Goal: Task Accomplishment & Management: Complete application form

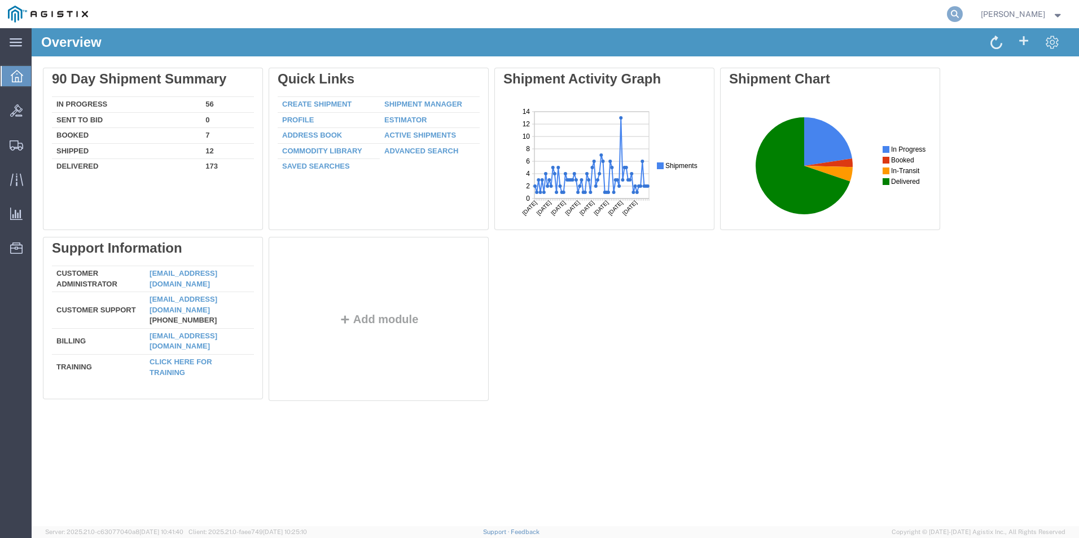
click at [949, 11] on icon at bounding box center [955, 14] width 16 height 16
click at [788, 20] on input "search" at bounding box center [775, 14] width 343 height 27
click at [791, 4] on input "search" at bounding box center [775, 14] width 343 height 27
type input "GDIT-82522"
click at [950, 11] on icon at bounding box center [955, 14] width 16 height 16
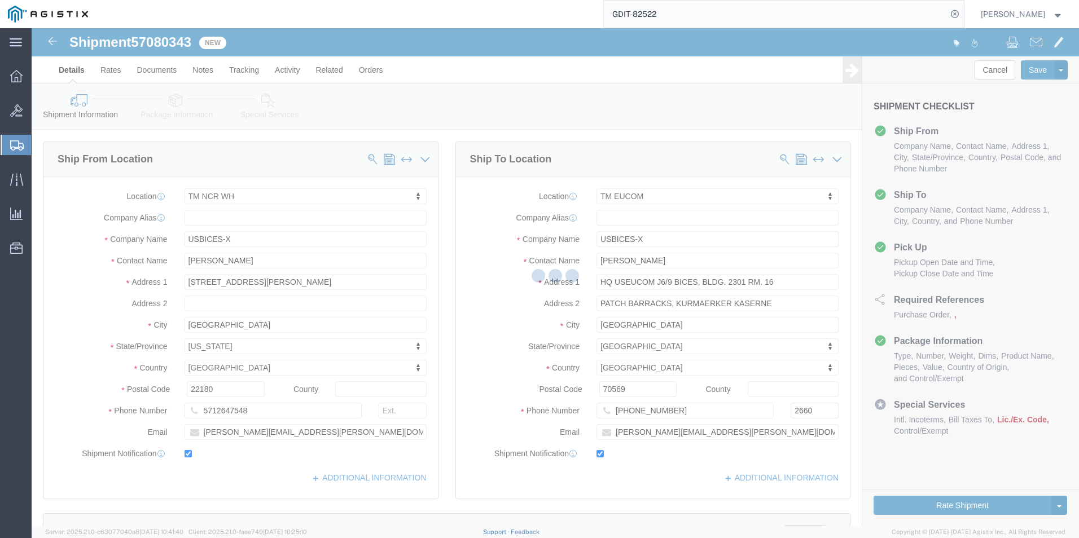
select select "69651"
select select "34238"
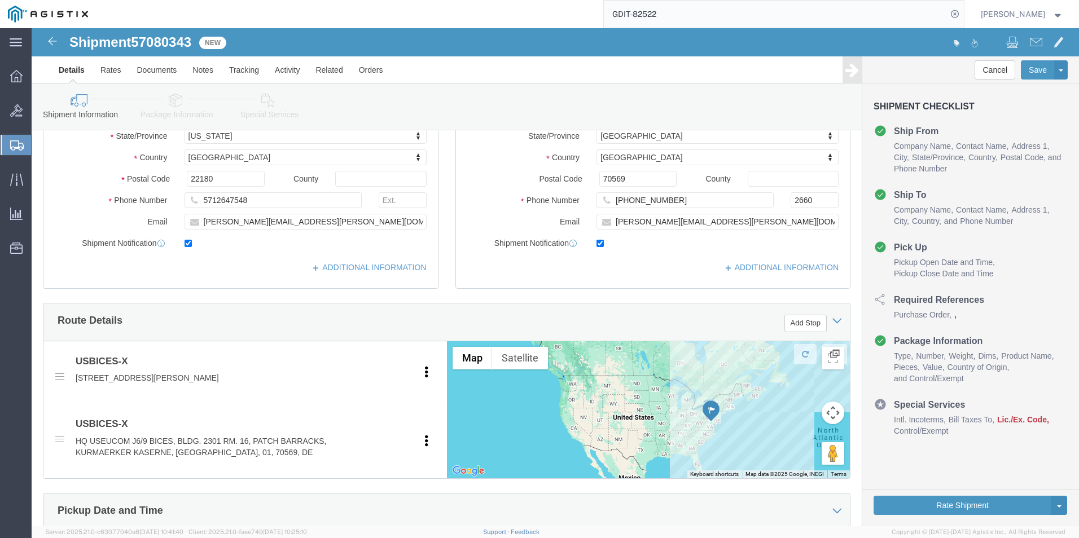
scroll to position [96, 0]
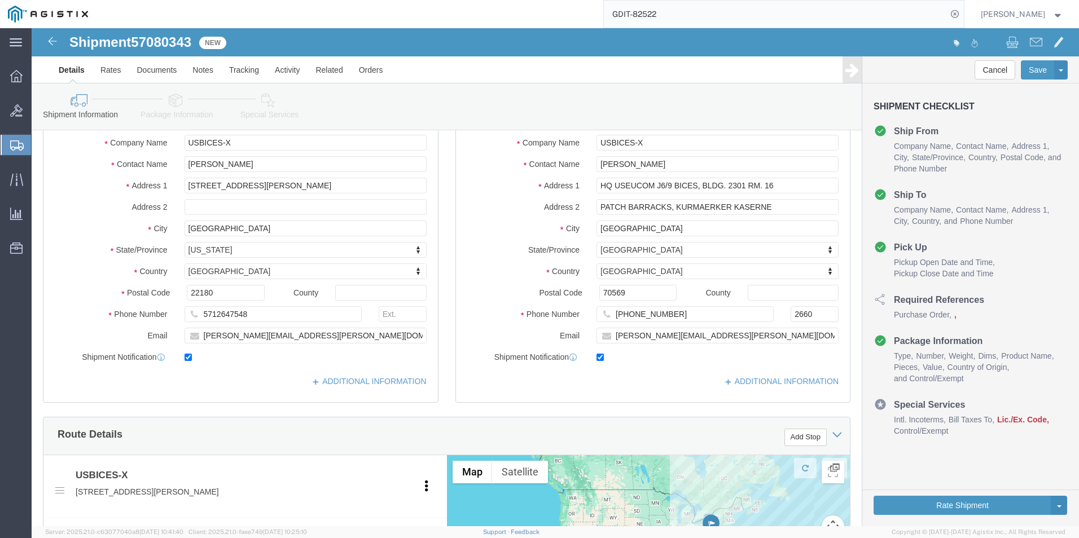
click icon
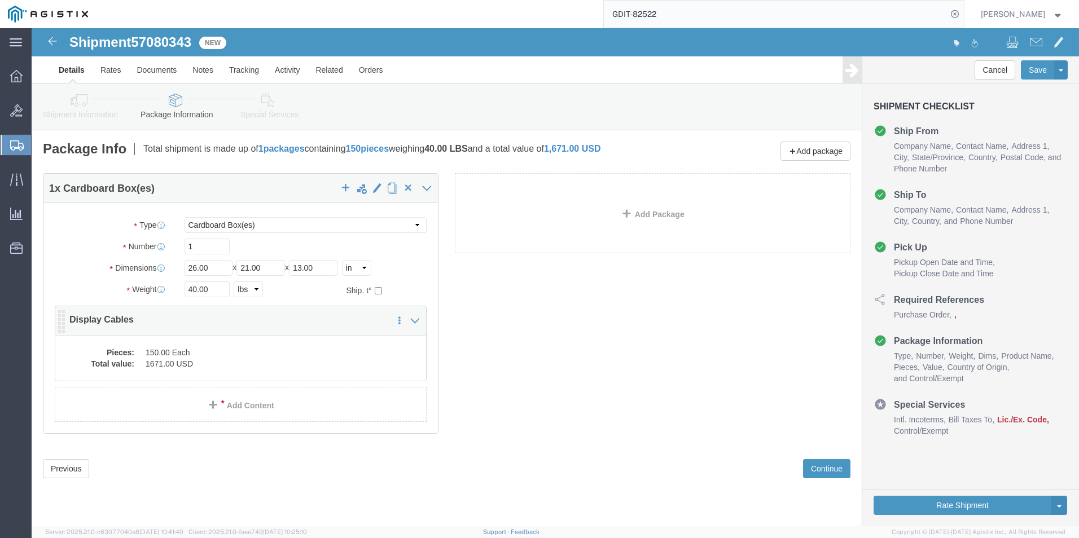
click dd "1671.00 USD"
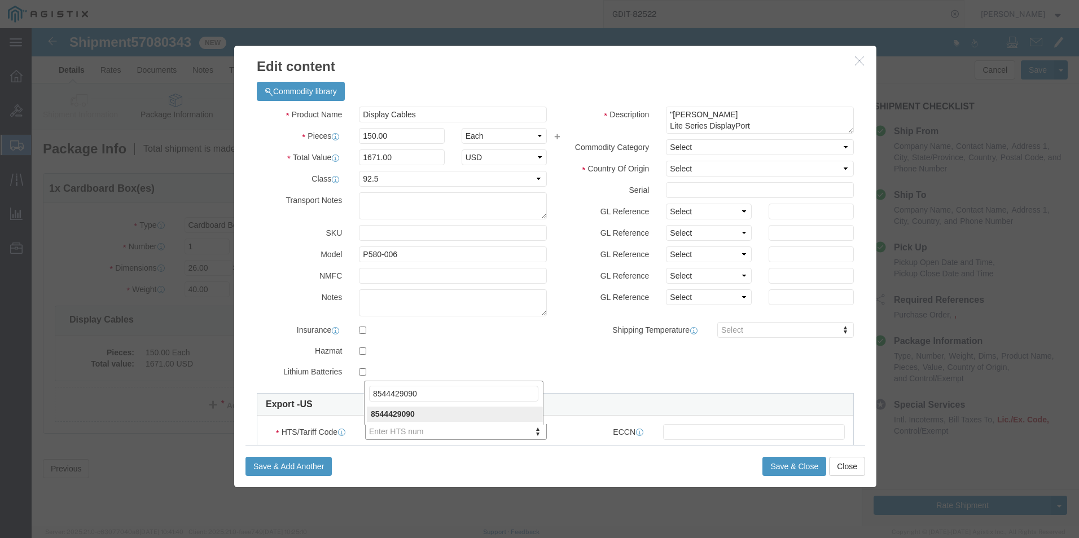
type input "8544429090"
click input "text"
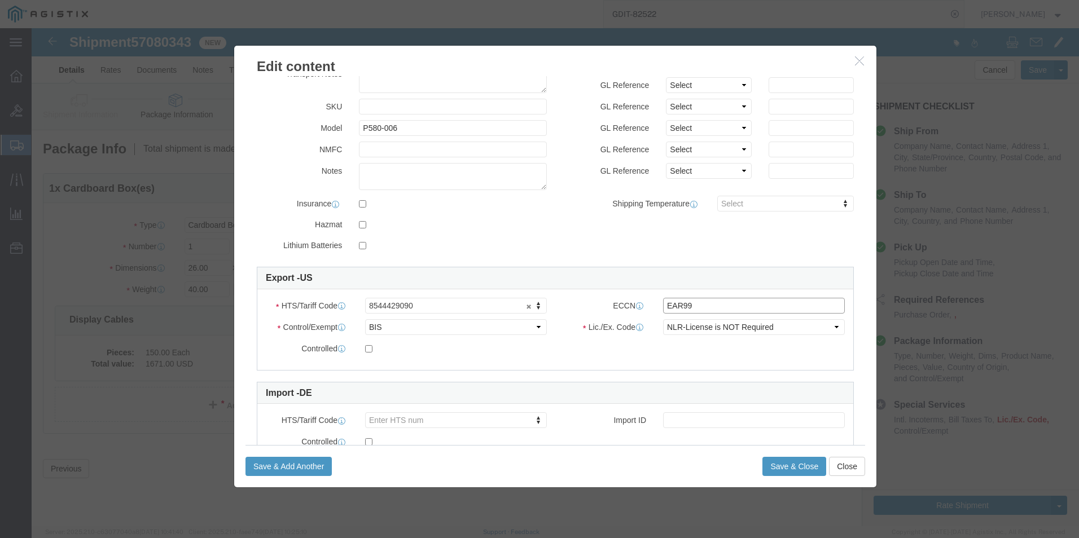
scroll to position [169, 0]
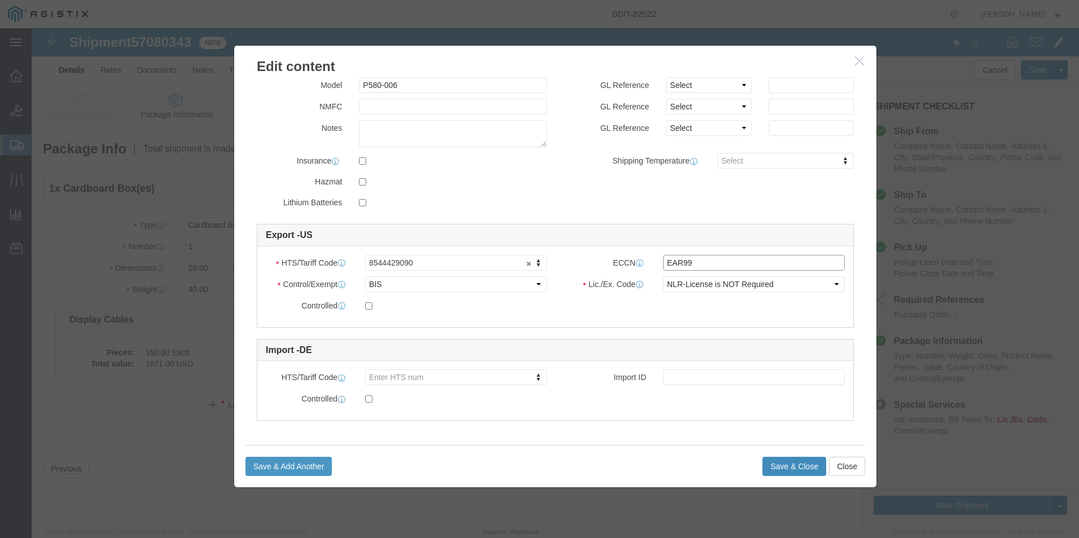
type input "EAR99"
click button "Save & Close"
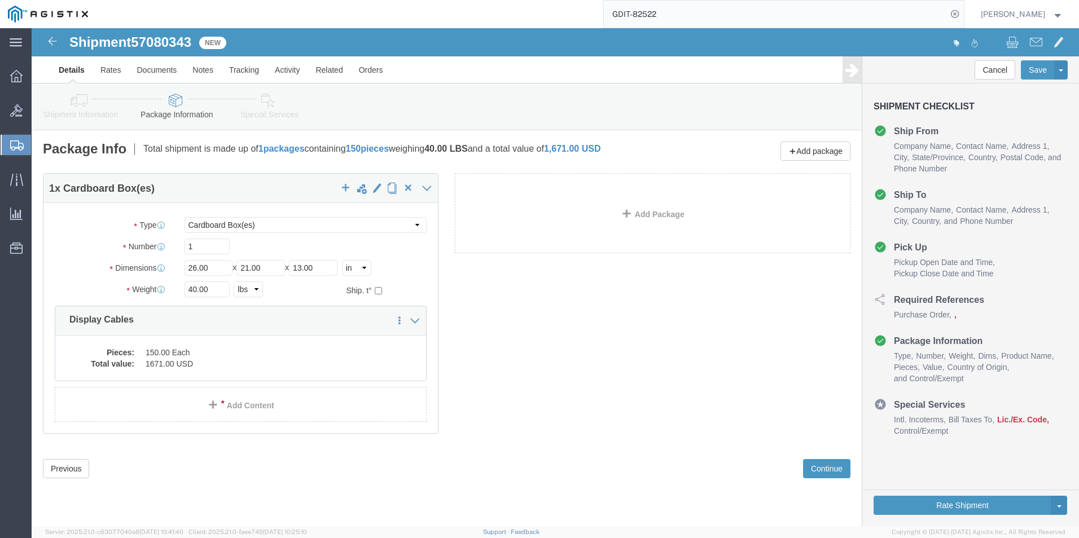
click icon
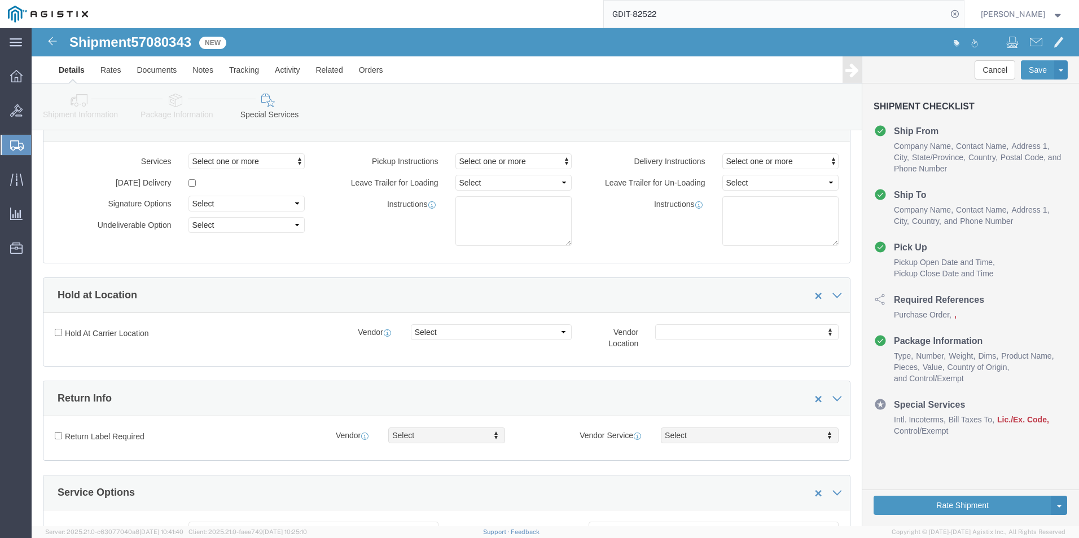
scroll to position [339, 0]
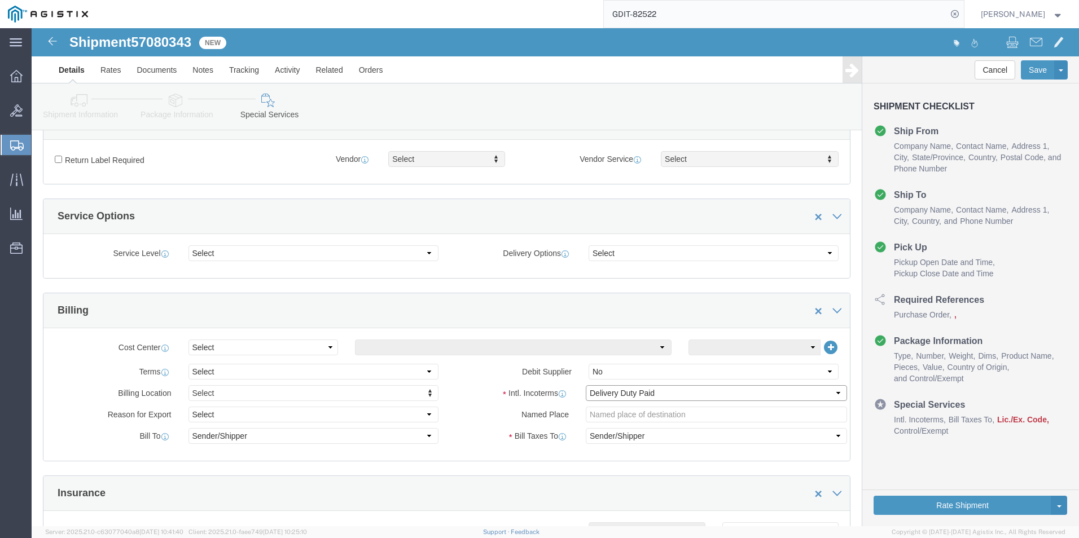
click select "Select Carriage Insurance Paid Carriage Paid To Cost and Freight Cost Insurance…"
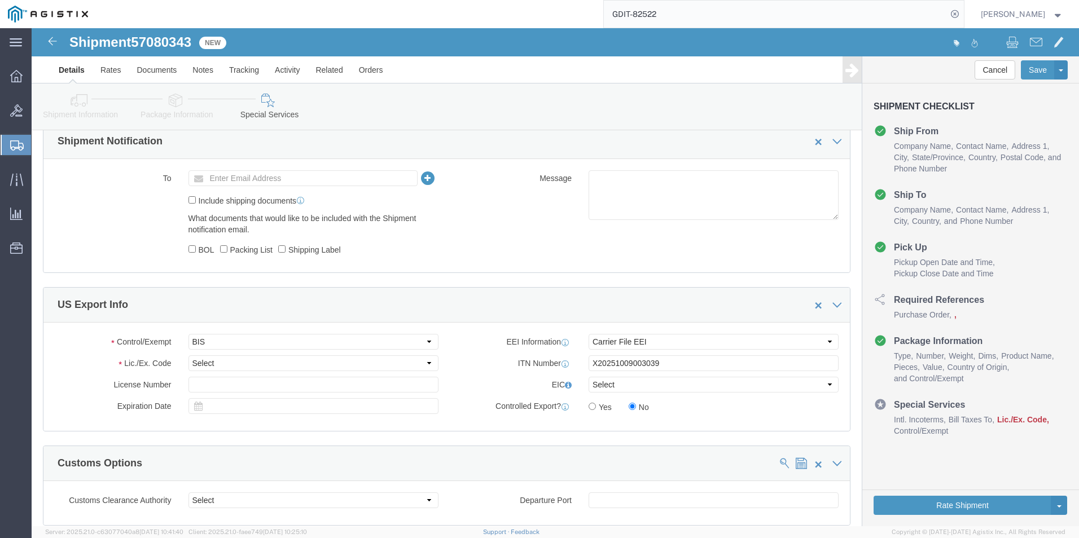
scroll to position [790, 0]
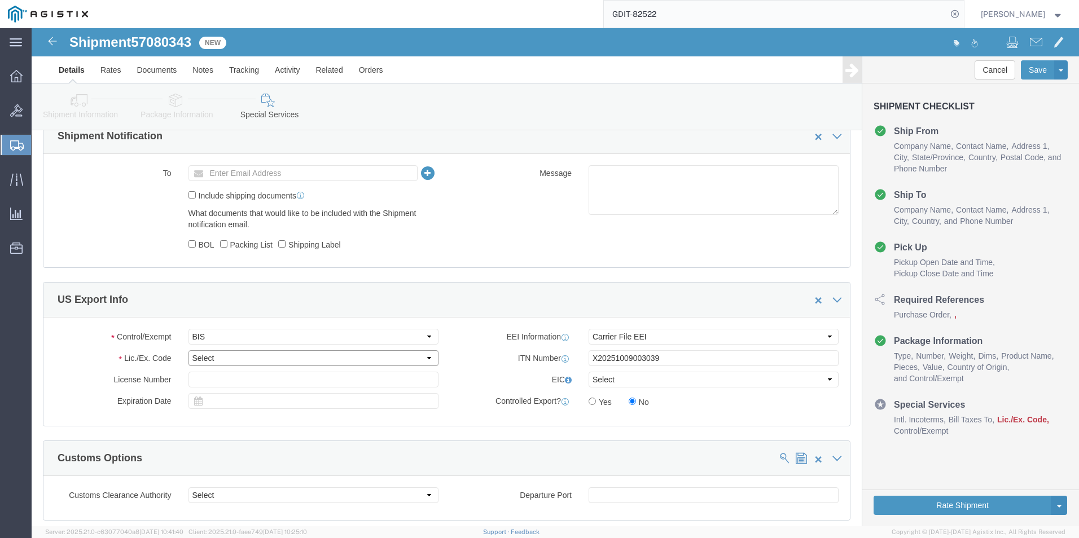
click select "Select AGR-Agricultural APP-Computers APR-Additional Permissive Exports AVS-Air…"
select select "NLR"
click select "Select AGR-Agricultural APP-Computers APR-Additional Permissive Exports AVS-Air…"
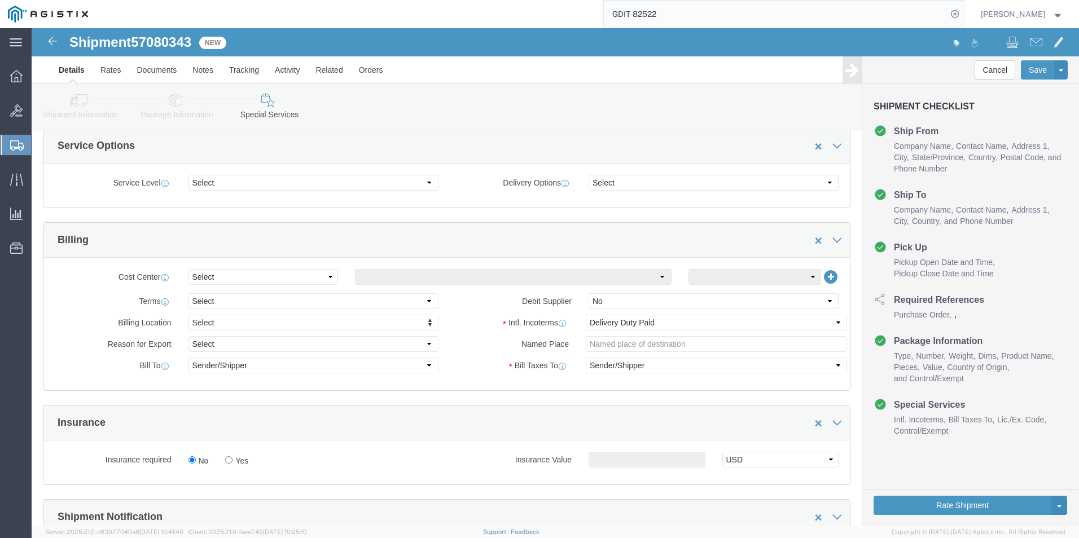
scroll to position [339, 0]
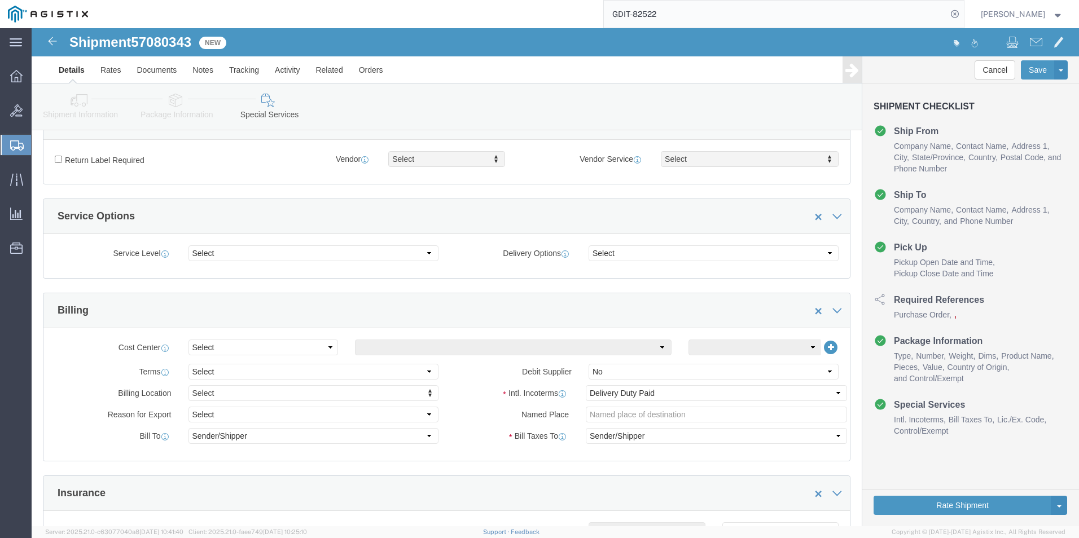
click icon
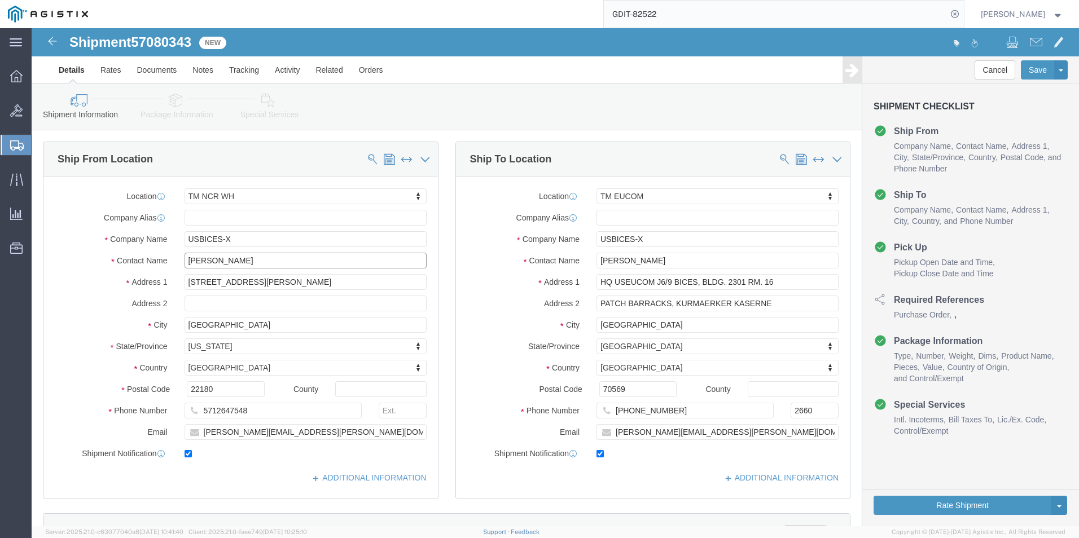
click input "Dylan Jewell"
type input "D"
type input "m"
type input "[PERSON_NAME]"
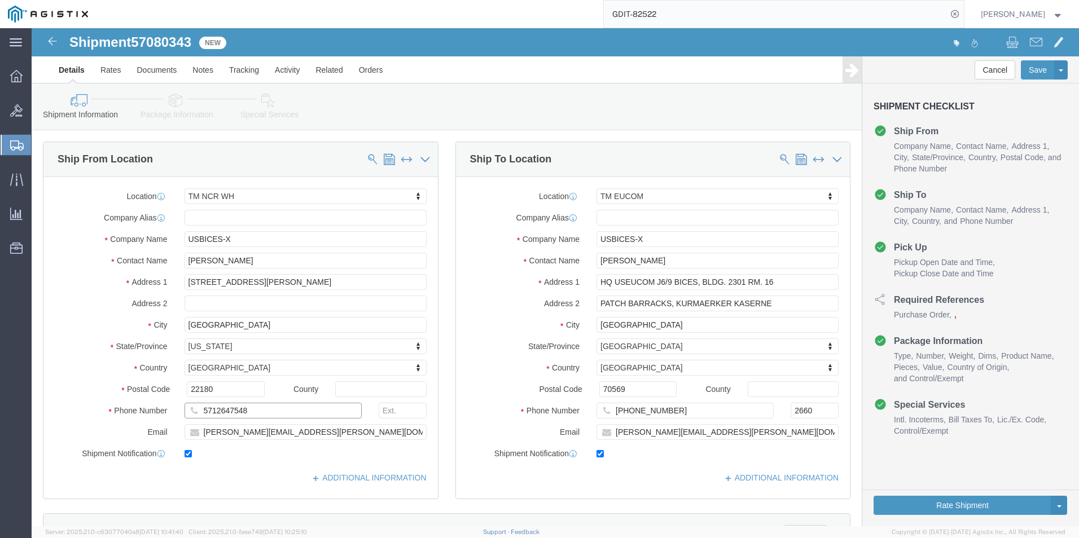
click input "5712647548"
type input "5"
type input "[PHONE_NUMBER]"
click input "dylan.jewell@gdit.com"
type input "d"
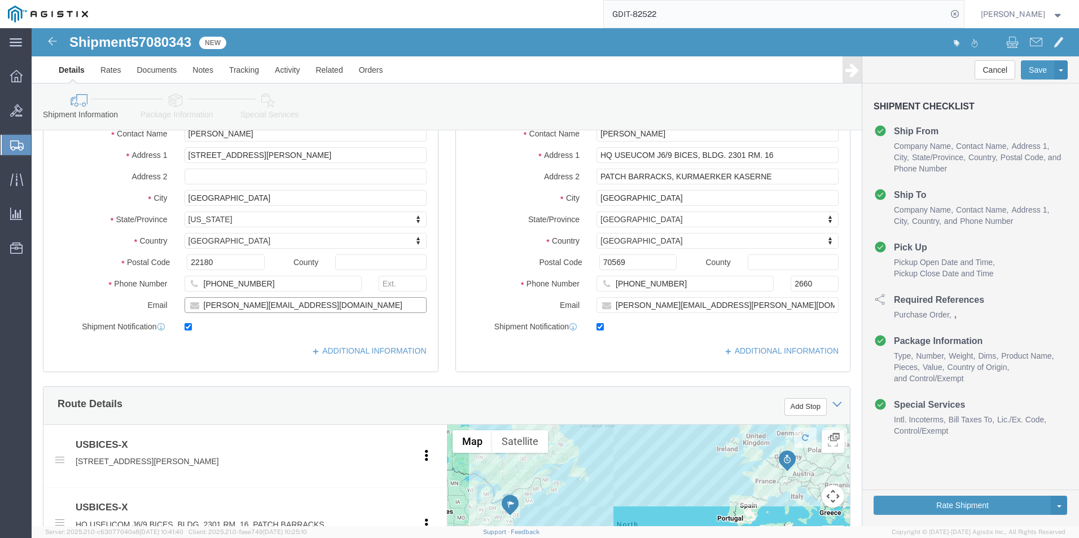
scroll to position [169, 0]
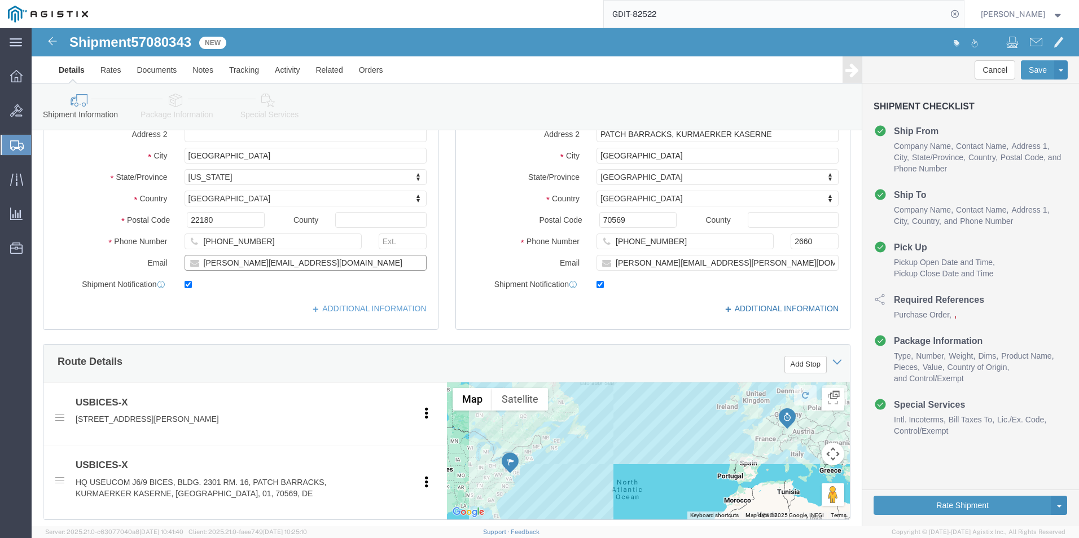
type input "[PERSON_NAME][EMAIL_ADDRESS][DOMAIN_NAME]"
click link "ADDITIONAL INFORMATION"
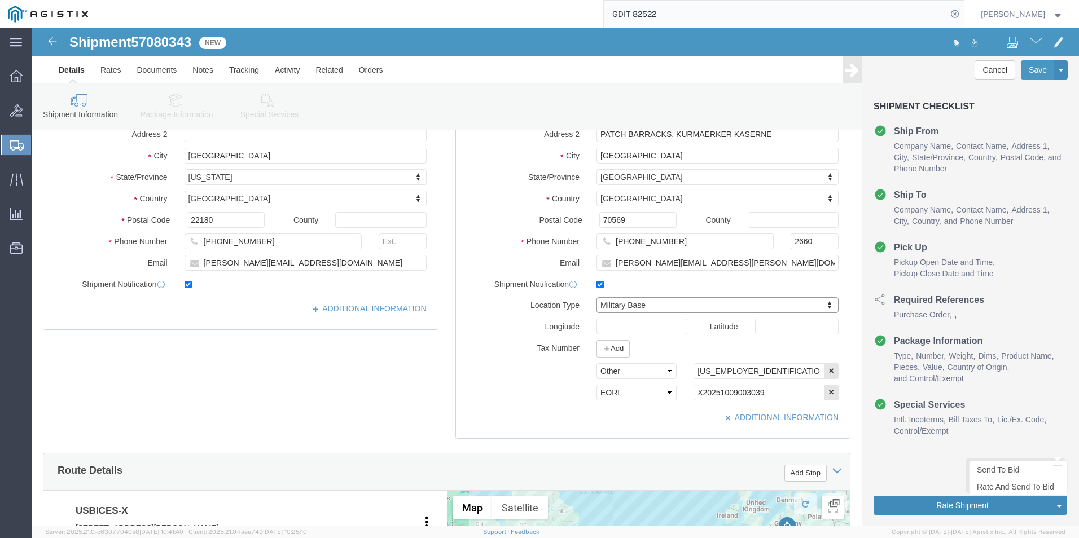
click button "Rate Shipment"
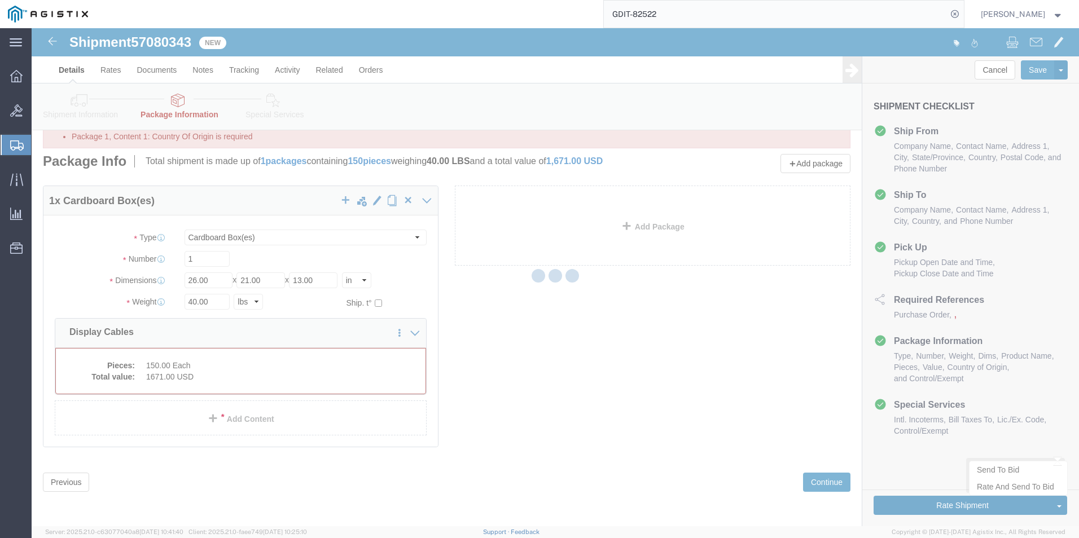
scroll to position [0, 0]
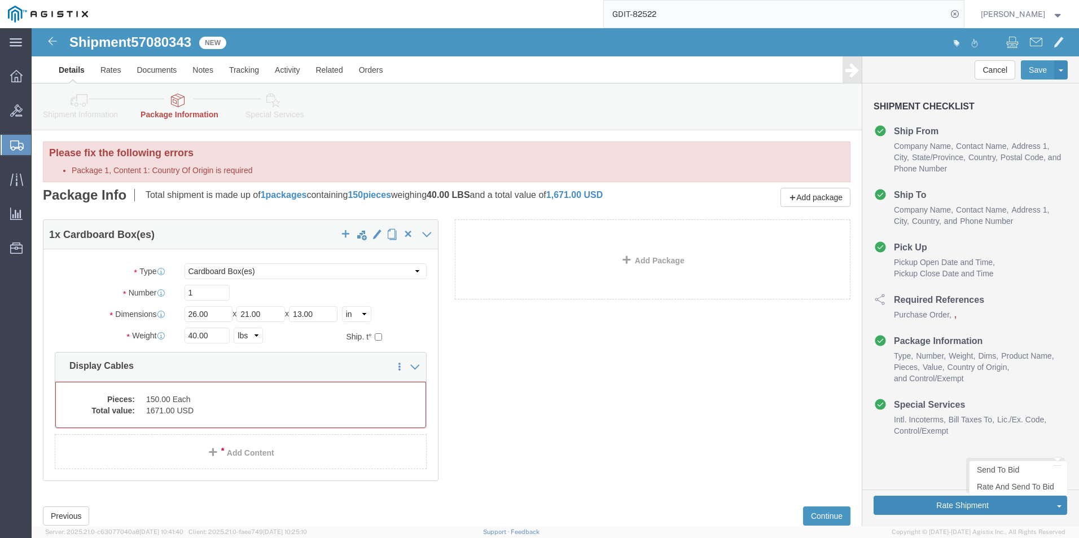
select select "CBOX"
click dd "1671.00 USD"
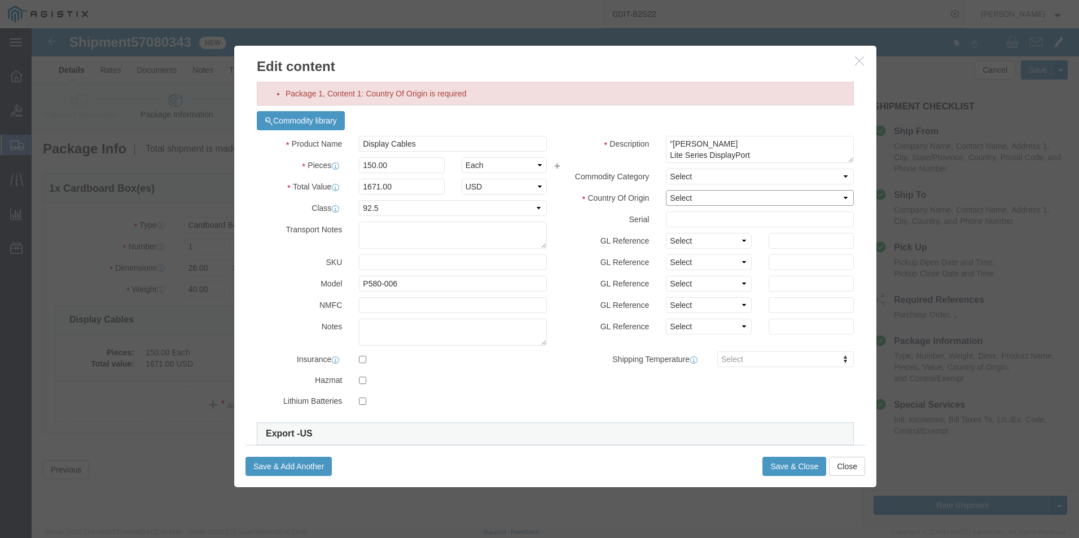
click select "Select Afghanistan Åland Islands Albania Algeria American Samoa Andorra Angola …"
select select "CN"
click select "Select Afghanistan Åland Islands Albania Algeria American Samoa Andorra Angola …"
click button "Save & Close"
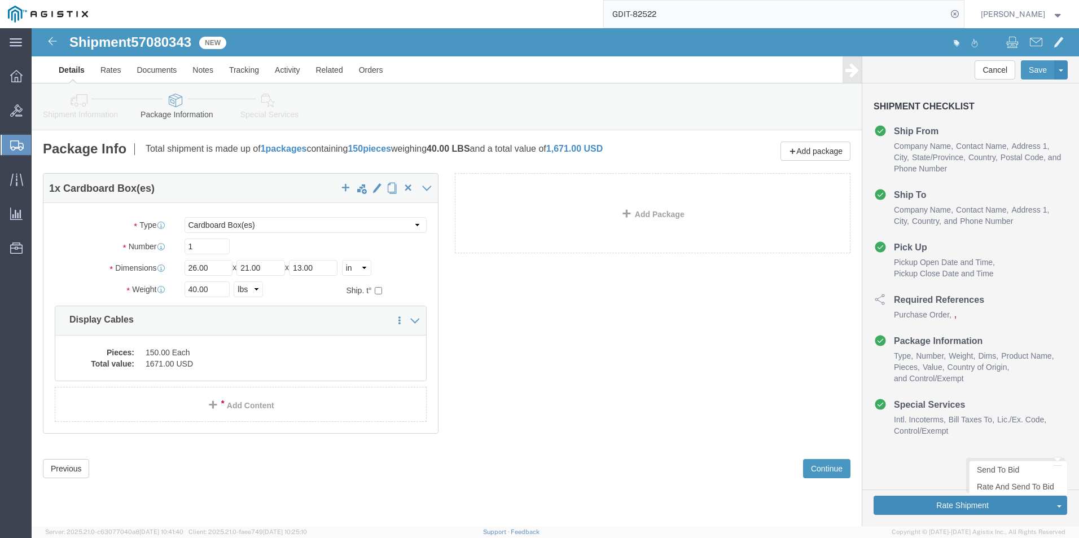
click button "Rate Shipment"
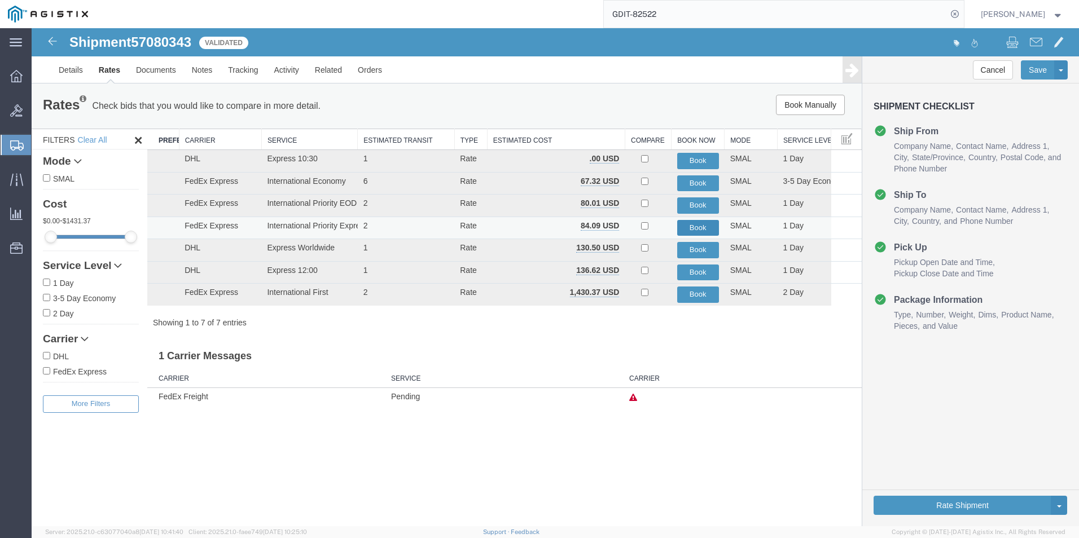
click at [698, 229] on button "Book" at bounding box center [698, 228] width 42 height 16
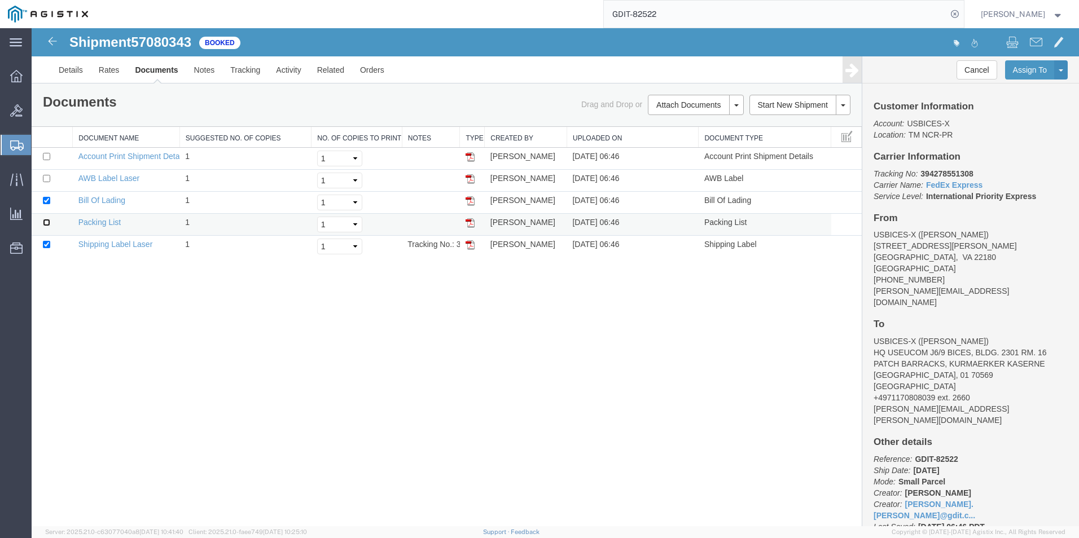
click at [48, 224] on input "checkbox" at bounding box center [46, 222] width 7 height 7
checkbox input "true"
click at [52, 44] on img at bounding box center [53, 41] width 14 height 14
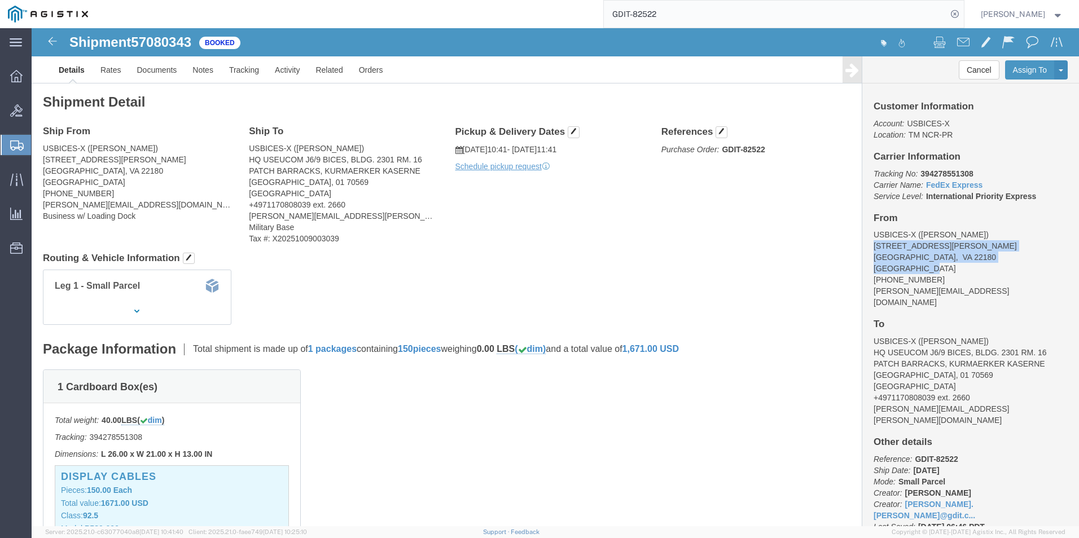
drag, startPoint x: 834, startPoint y: 218, endPoint x: 886, endPoint y: 240, distance: 57.1
click div "Customer Information Account: USBICES-X Location: TM NCR-PR Carrier Information…"
drag, startPoint x: 886, startPoint y: 240, endPoint x: 846, endPoint y: 229, distance: 41.6
copy address "831 Follin Lane SE Vienna, VA 22180 United States"
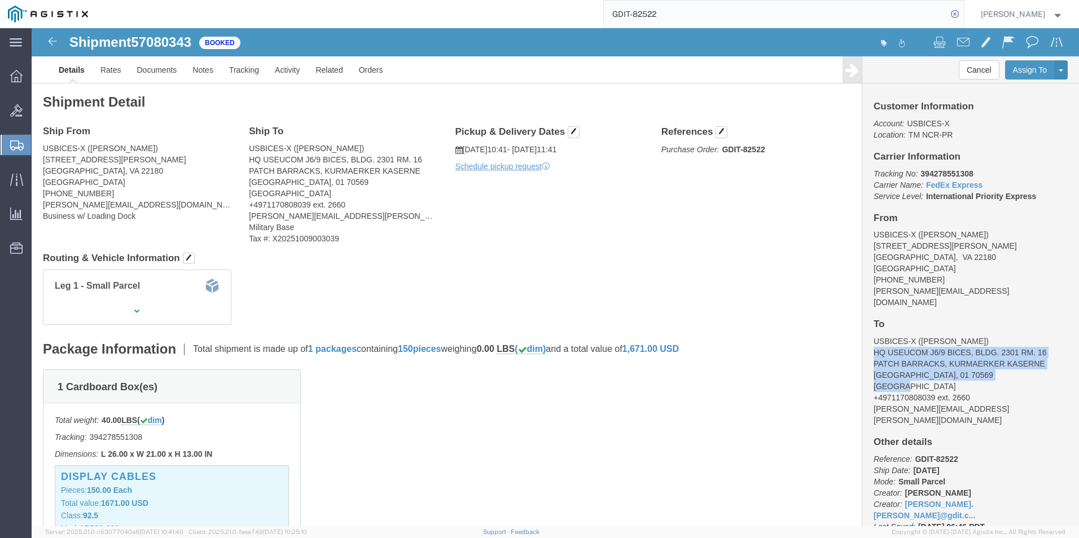
drag, startPoint x: 835, startPoint y: 311, endPoint x: 900, endPoint y: 345, distance: 73.2
click address "USBICES-X (Stuart Packer) HQ USEUCOM J6/9 BICES, BLDG. 2301 RM. 16 PATCH BARRAC…"
drag, startPoint x: 900, startPoint y: 345, endPoint x: 879, endPoint y: 321, distance: 32.0
copy address "HQ USEUCOM J6/9 BICES, BLDG. 2301 RM. 16 PATCH BARRACKS, KURMAERKER KASERNE Stu…"
drag, startPoint x: 833, startPoint y: 358, endPoint x: 895, endPoint y: 353, distance: 62.8
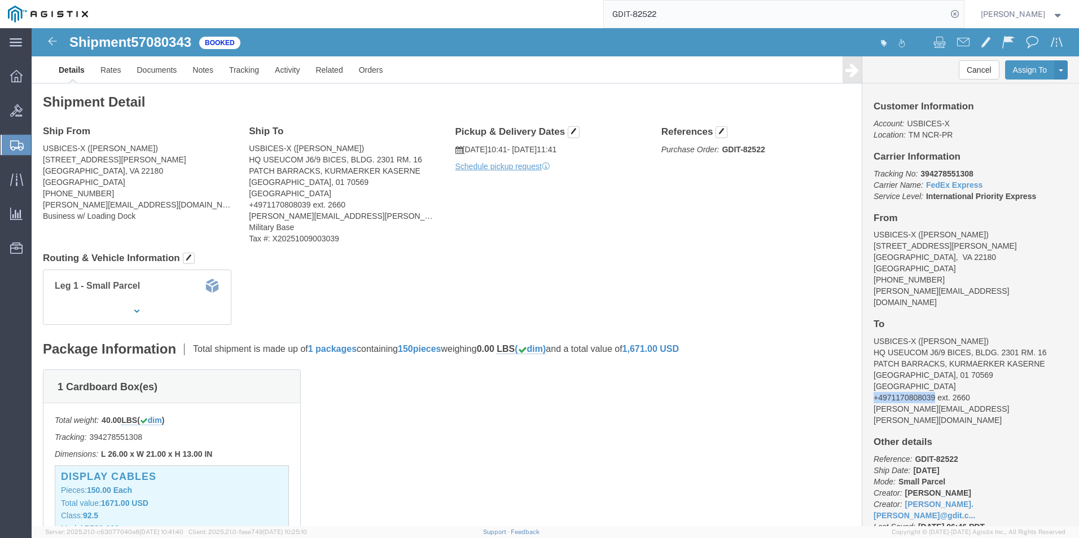
click div "Customer Information Account: USBICES-X Location: TM NCR-PR Carrier Information…"
drag, startPoint x: 895, startPoint y: 353, endPoint x: 872, endPoint y: 357, distance: 23.5
copy address "+4971170808039"
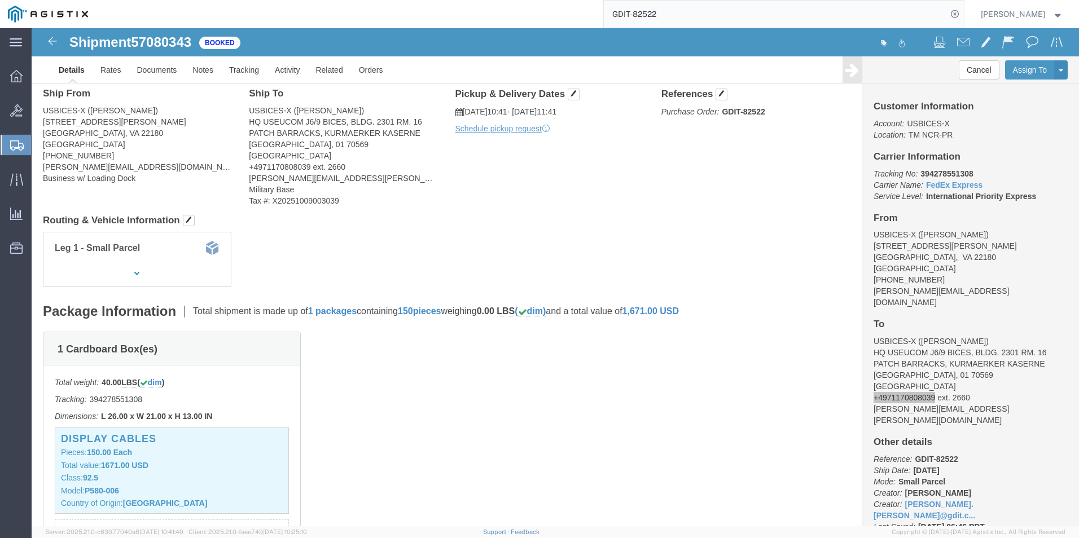
scroll to position [56, 0]
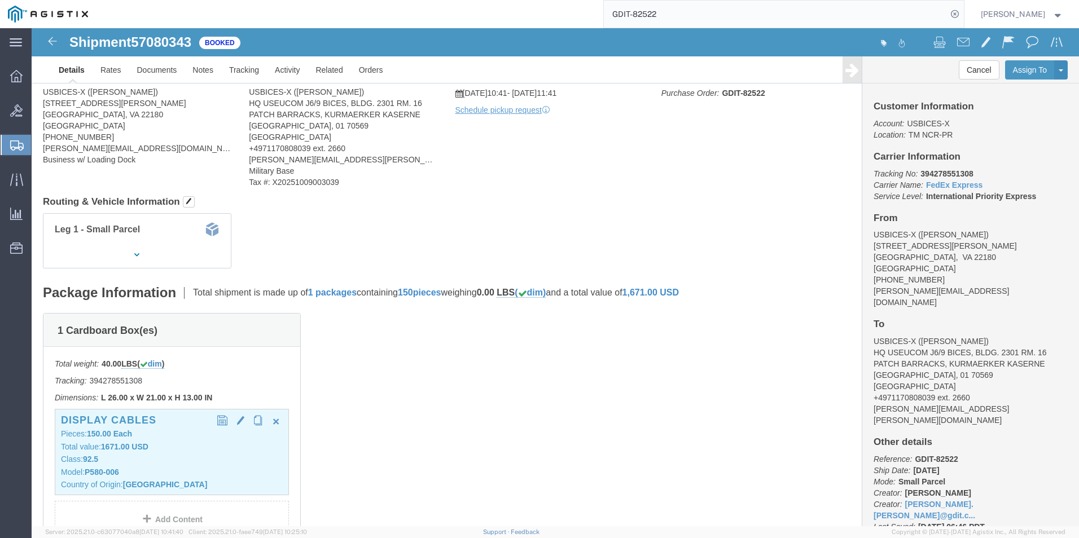
click div "Display Cables Pieces: 150.00 Each Total value: 1671.00 USD Class: 92.5 Model: …"
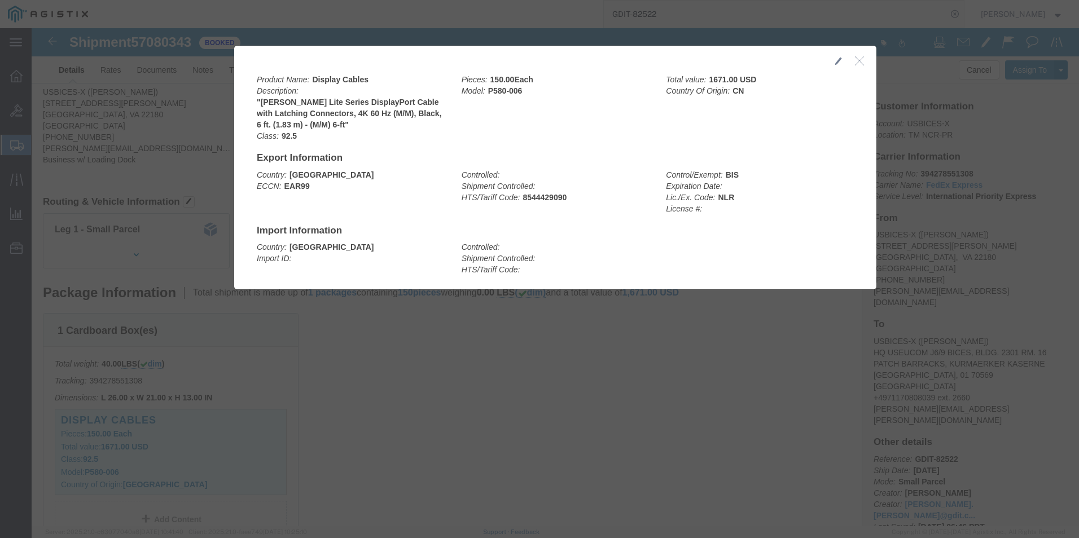
click div
click icon "button"
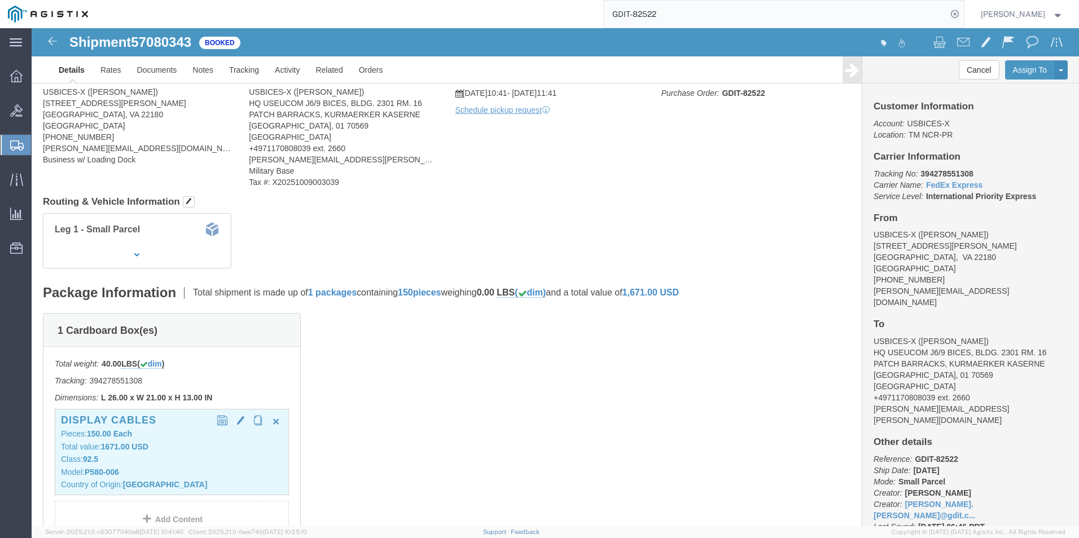
click p "Model: P580-006"
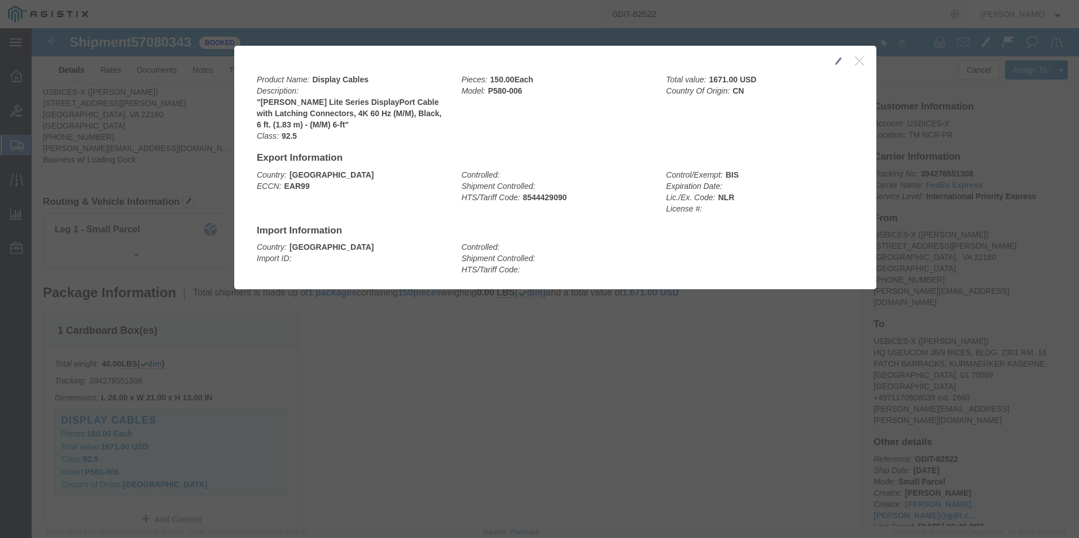
click icon "button"
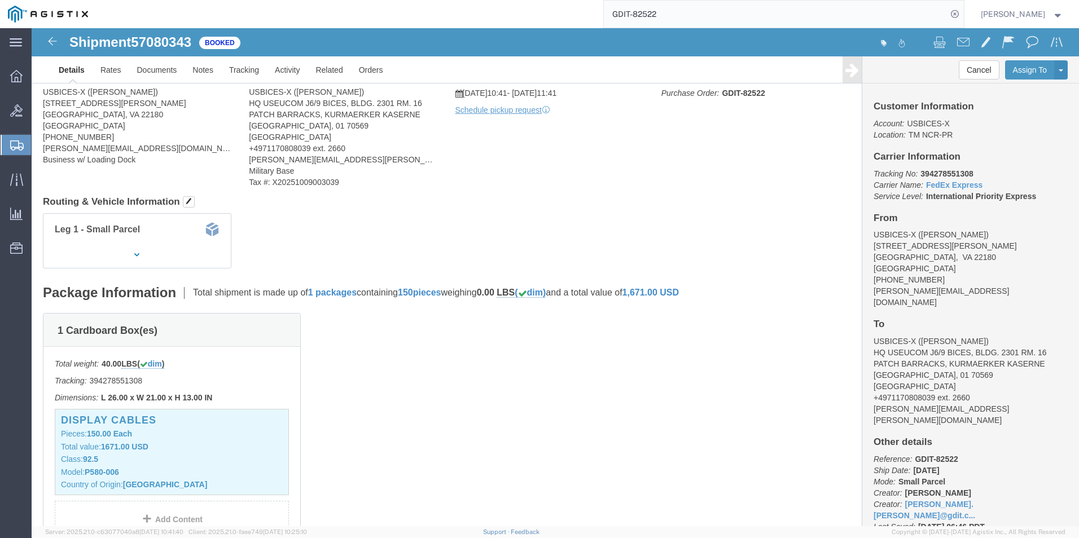
click at [716, 19] on input "GDIT-82522" at bounding box center [775, 14] width 343 height 27
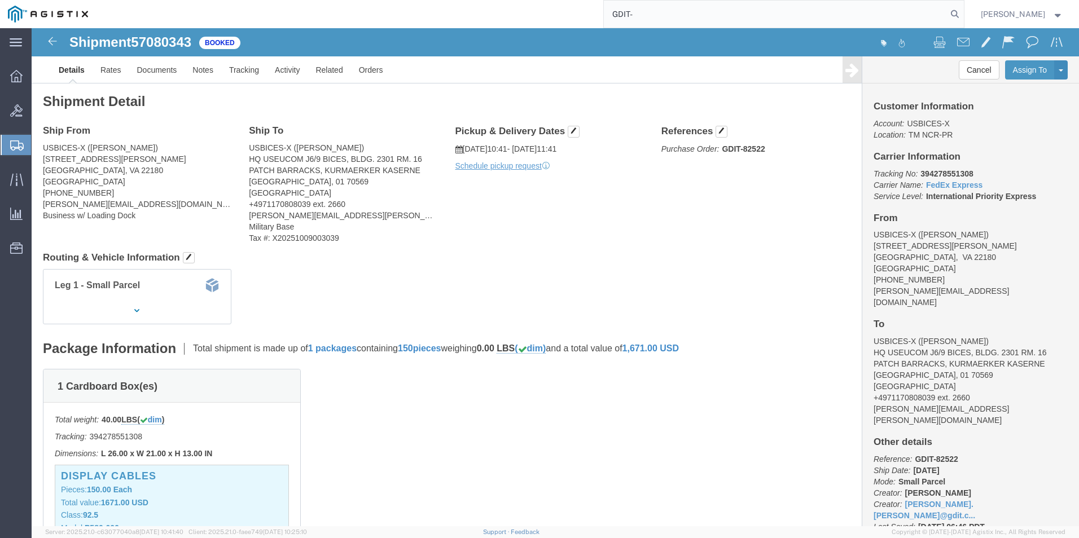
scroll to position [0, 0]
click at [654, 14] on input "GDIT-" at bounding box center [775, 14] width 343 height 27
type input "GDIT-80180"
click at [953, 14] on icon at bounding box center [955, 14] width 16 height 16
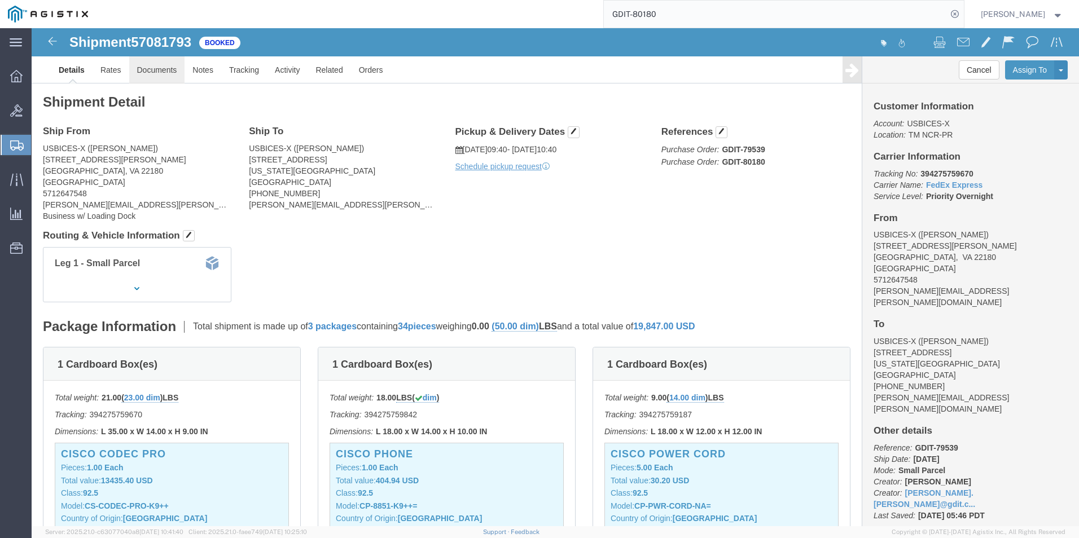
click link "Documents"
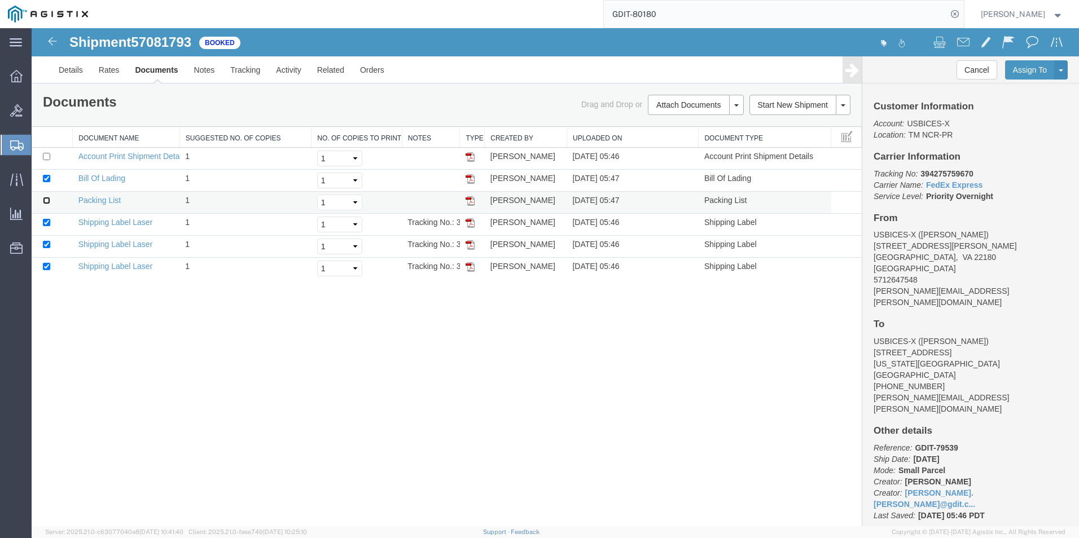
click at [49, 200] on input "checkbox" at bounding box center [46, 200] width 7 height 7
checkbox input "true"
click at [679, 140] on link "Email Documents" at bounding box center [694, 141] width 98 height 17
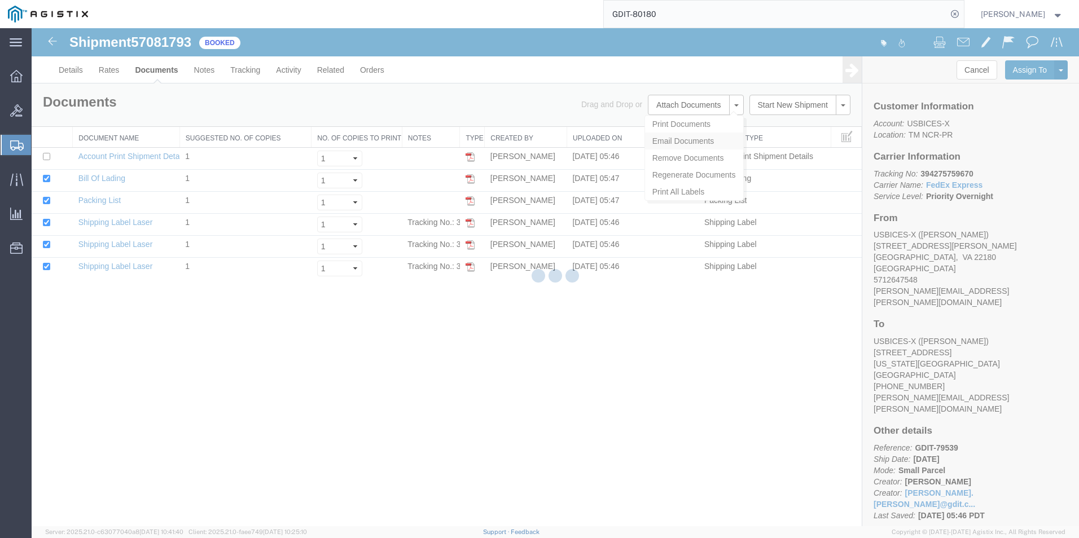
checkbox input "true"
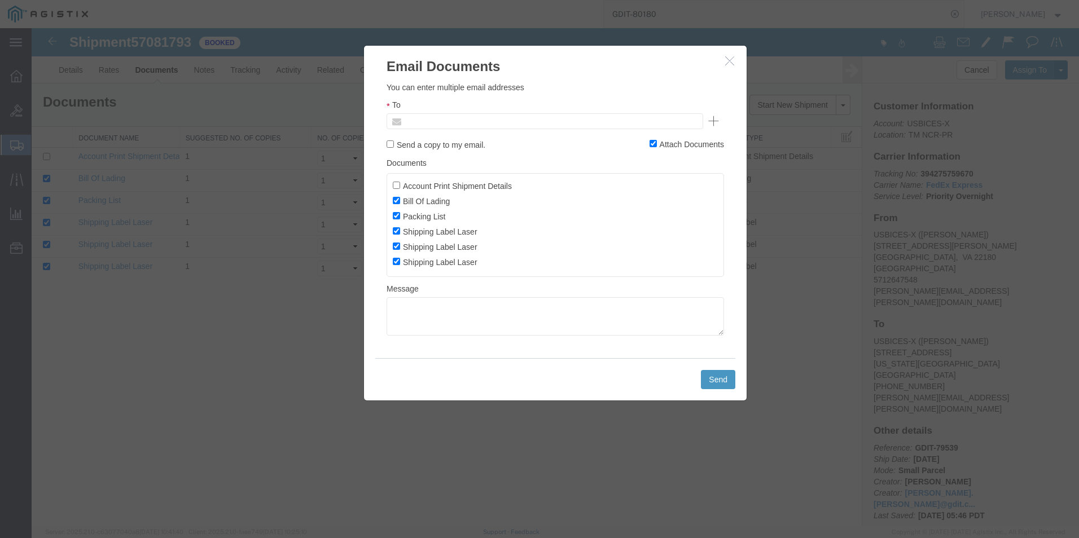
click at [502, 128] on input "text" at bounding box center [468, 121] width 132 height 15
type input "M"
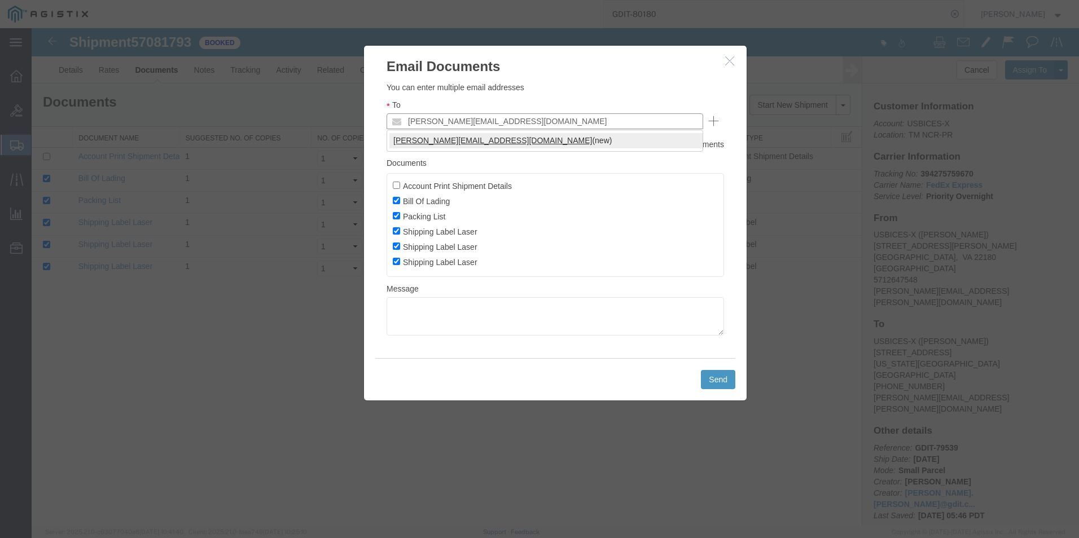
type input "[PERSON_NAME][EMAIL_ADDRESS][DOMAIN_NAME]"
click at [711, 377] on button "Send" at bounding box center [718, 379] width 34 height 19
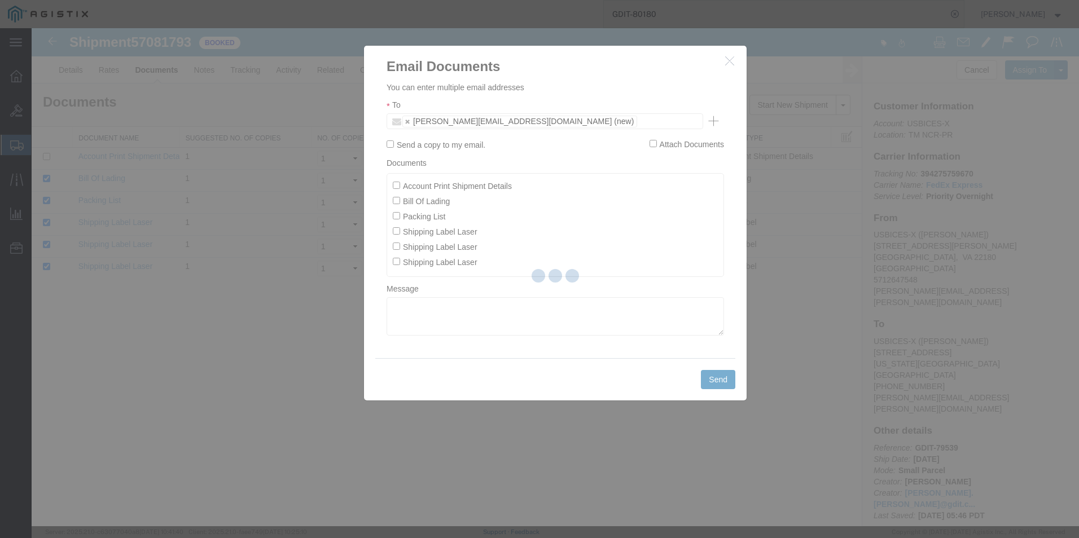
checkbox input "false"
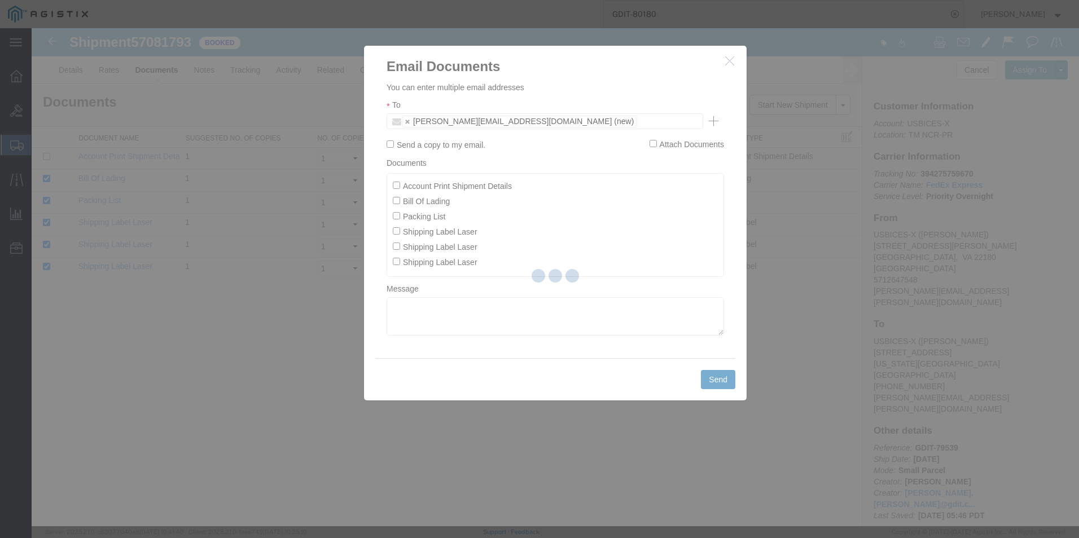
checkbox input "false"
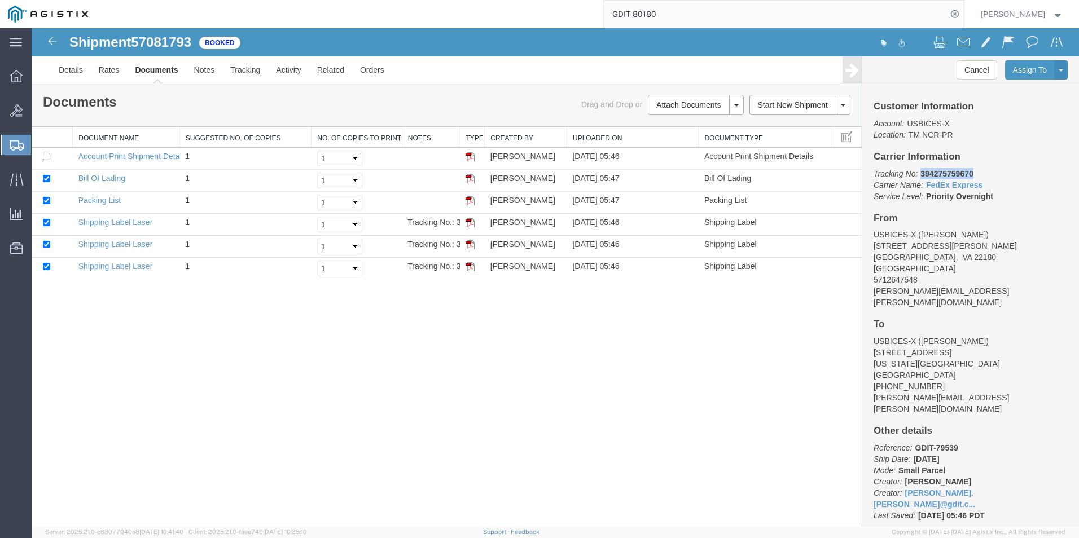
drag, startPoint x: 922, startPoint y: 174, endPoint x: 972, endPoint y: 170, distance: 50.3
click at [972, 170] on b "394275759670" at bounding box center [946, 173] width 52 height 9
drag, startPoint x: 973, startPoint y: 170, endPoint x: 953, endPoint y: 172, distance: 19.2
copy b "394275759670"
click at [64, 76] on link "Details" at bounding box center [71, 69] width 40 height 27
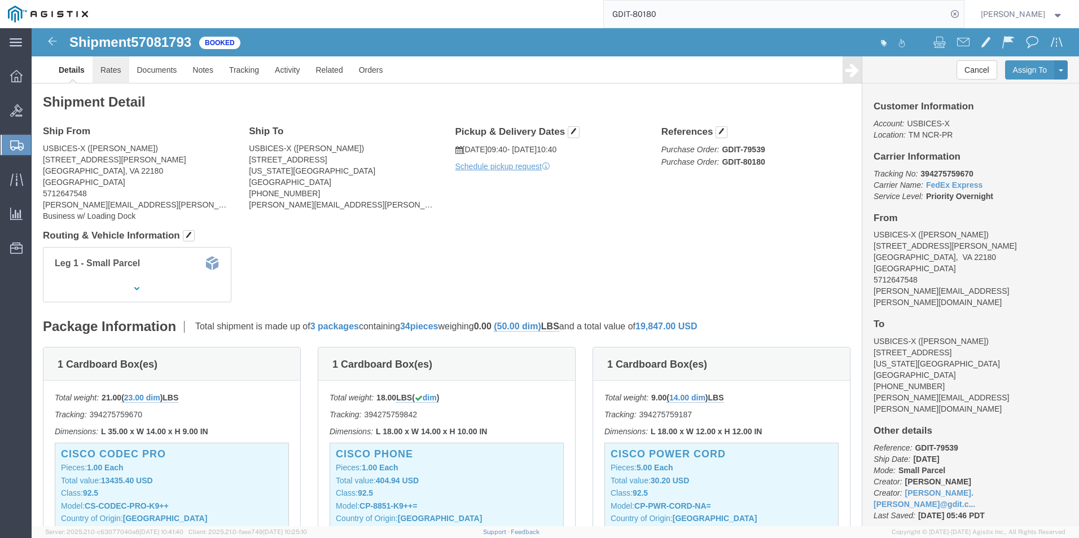
click link "Rates"
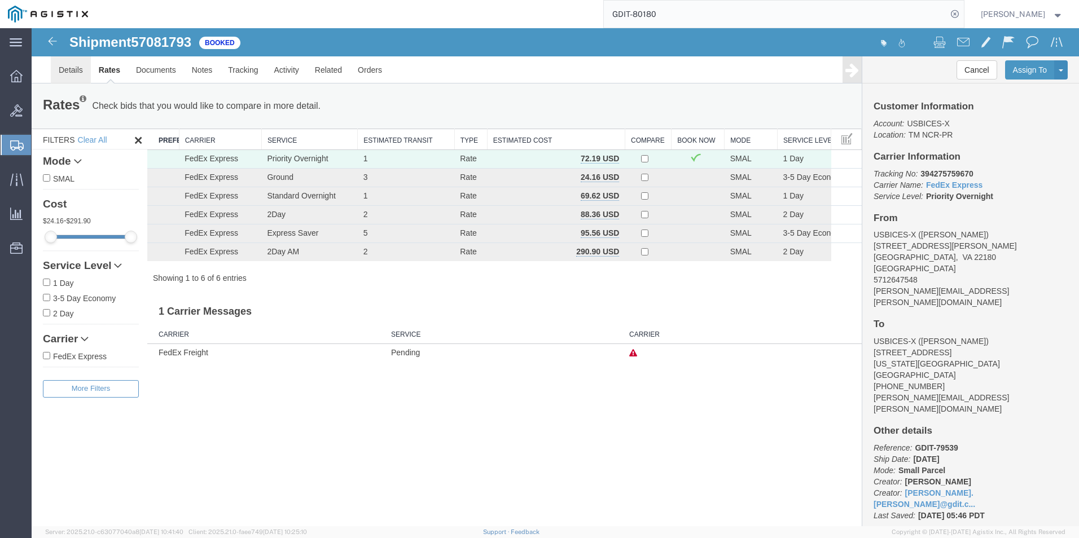
click at [74, 72] on link "Details" at bounding box center [71, 69] width 40 height 27
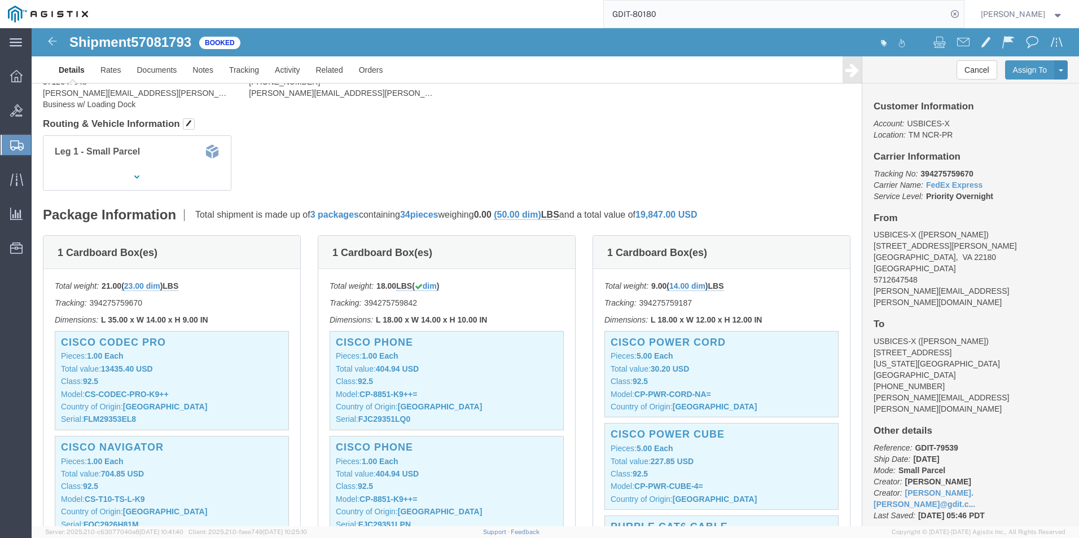
scroll to position [113, 0]
click p "Class: 92.5"
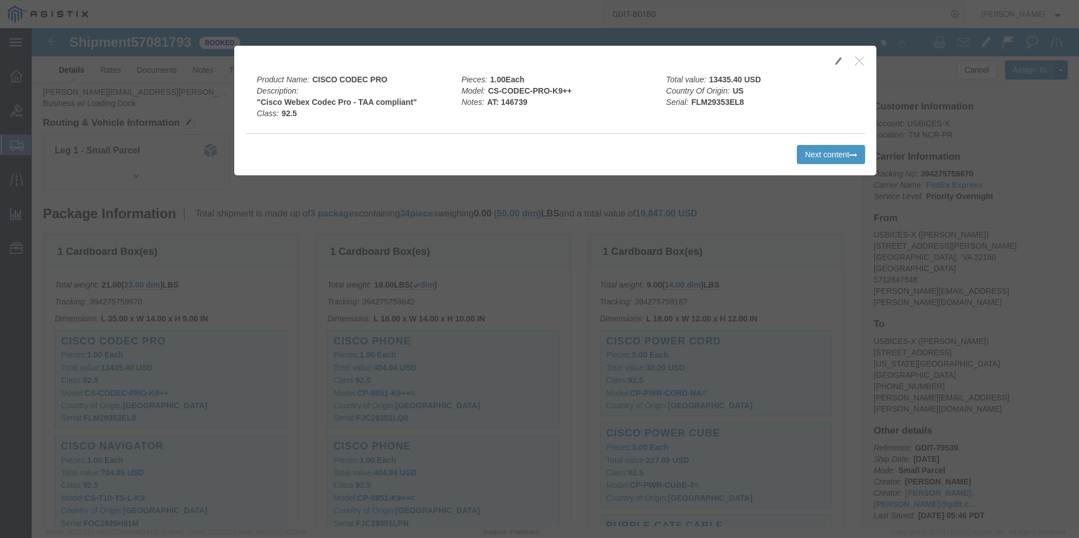
click icon "button"
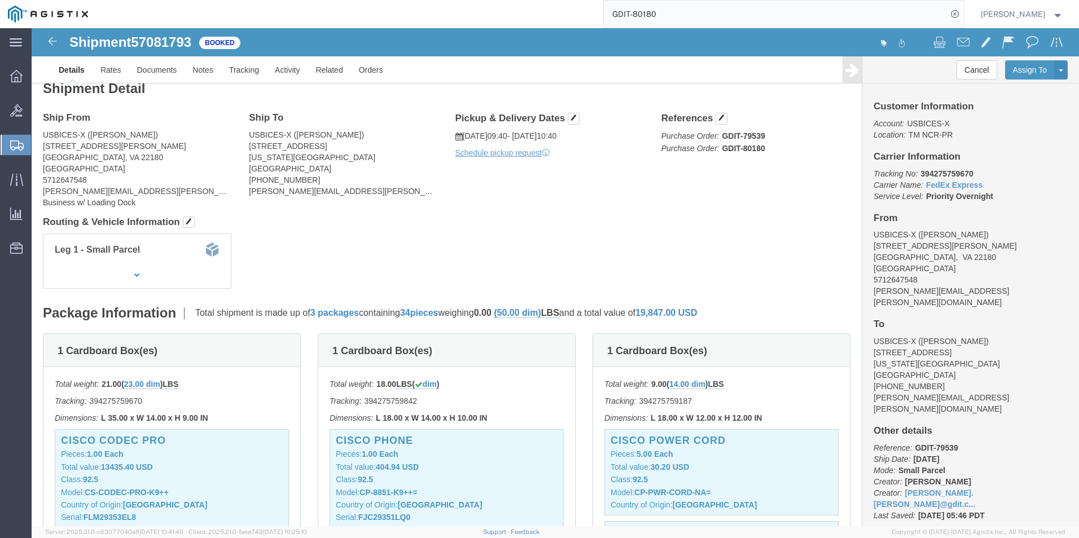
scroll to position [0, 0]
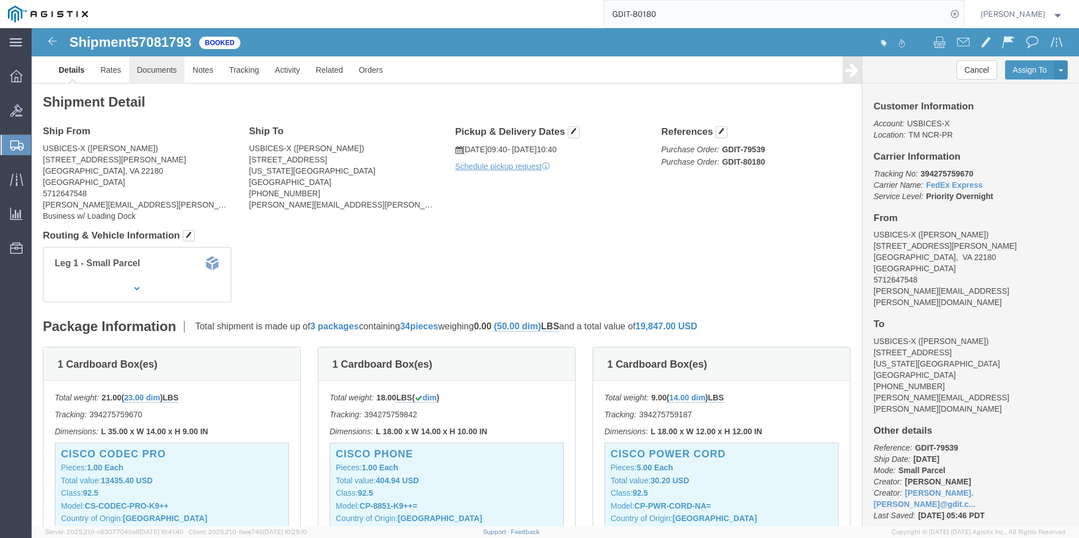
click link "Documents"
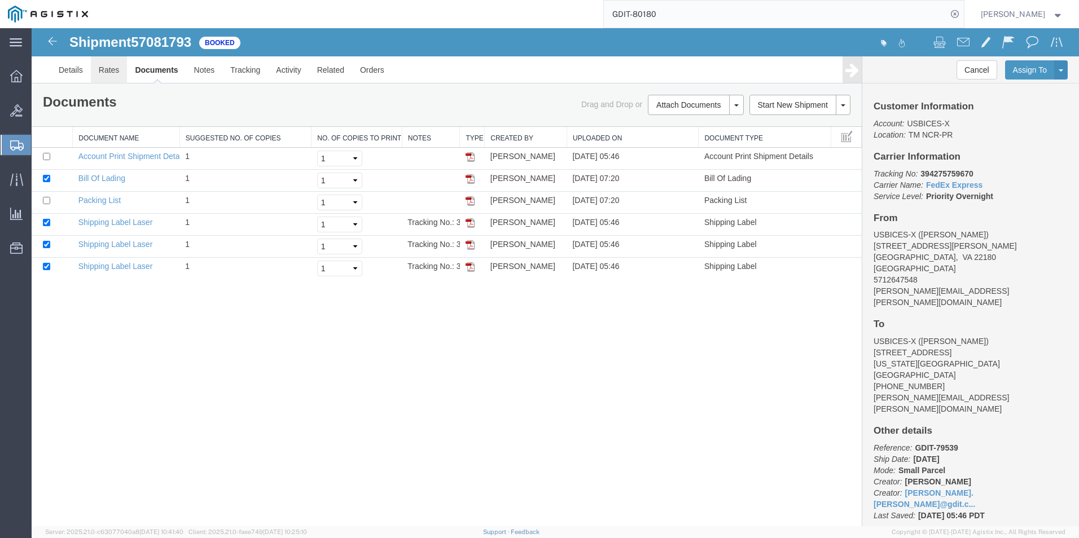
click at [105, 74] on link "Rates" at bounding box center [109, 69] width 37 height 27
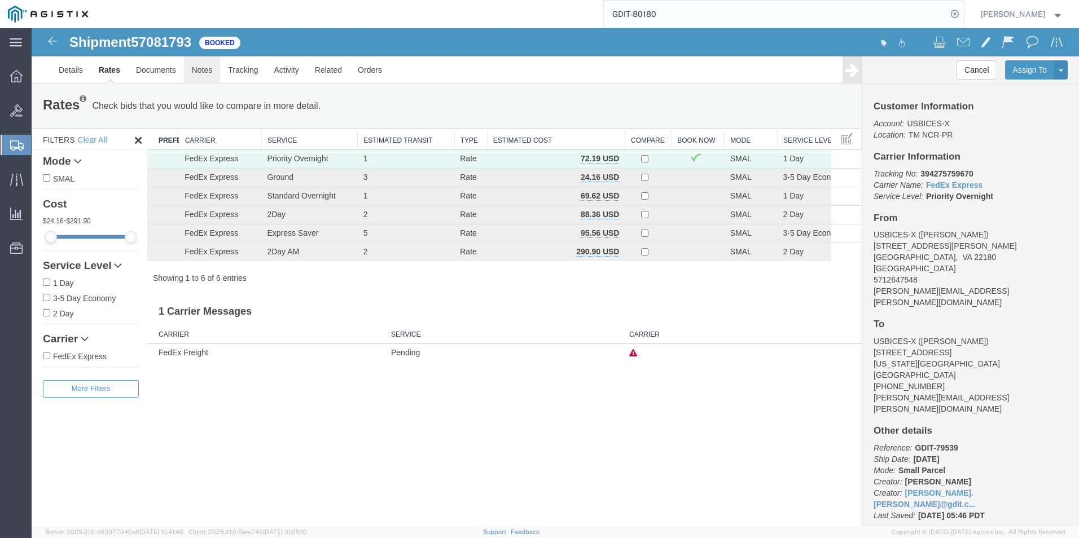
click at [194, 66] on link "Notes" at bounding box center [202, 69] width 37 height 27
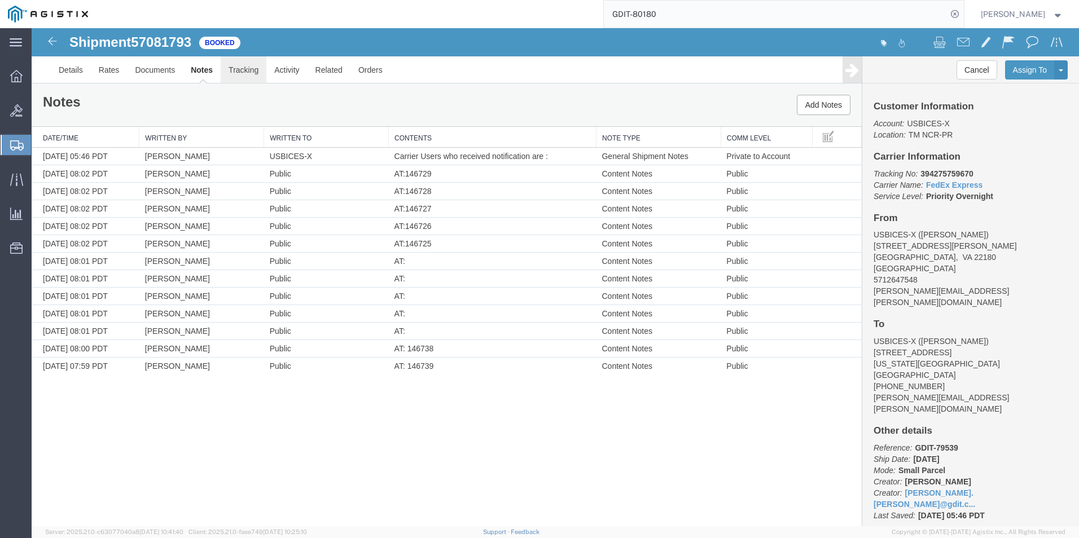
click at [245, 70] on link "Tracking" at bounding box center [244, 69] width 46 height 27
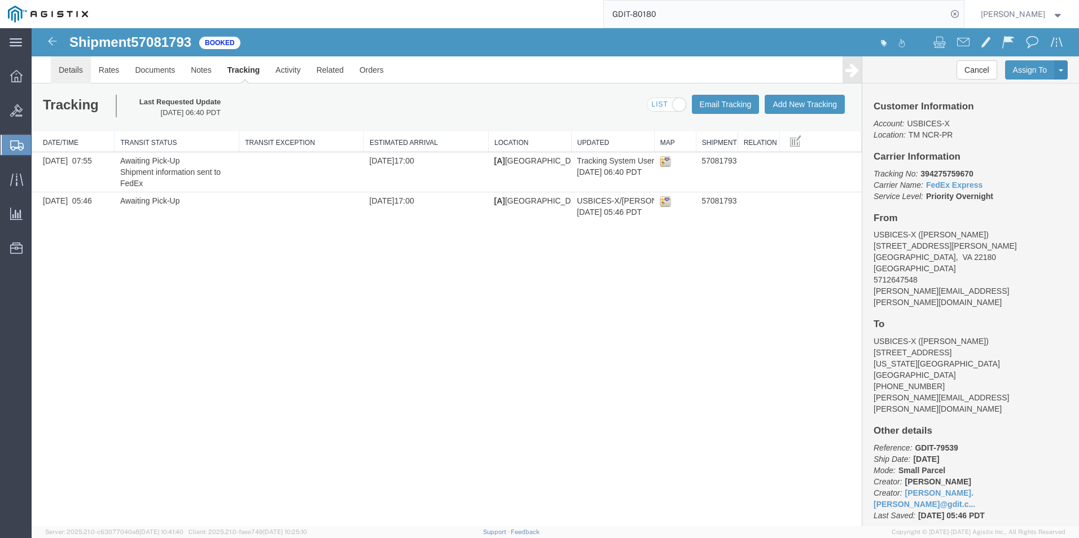
click at [72, 72] on link "Details" at bounding box center [71, 69] width 40 height 27
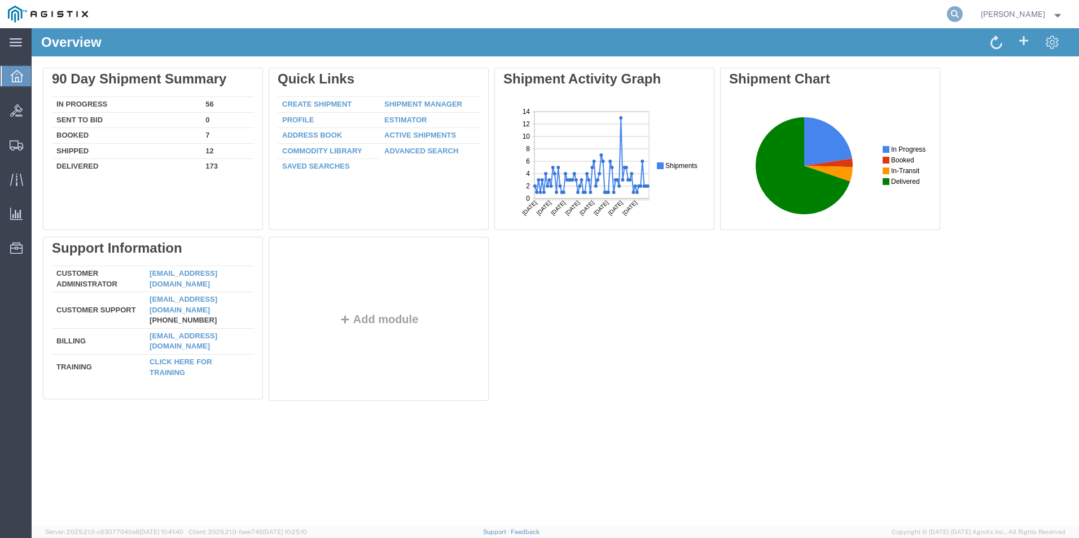
click at [948, 12] on icon at bounding box center [955, 14] width 16 height 16
click at [811, 11] on input "search" at bounding box center [775, 14] width 343 height 27
type input "GDIT-82522"
click at [958, 14] on icon at bounding box center [955, 14] width 16 height 16
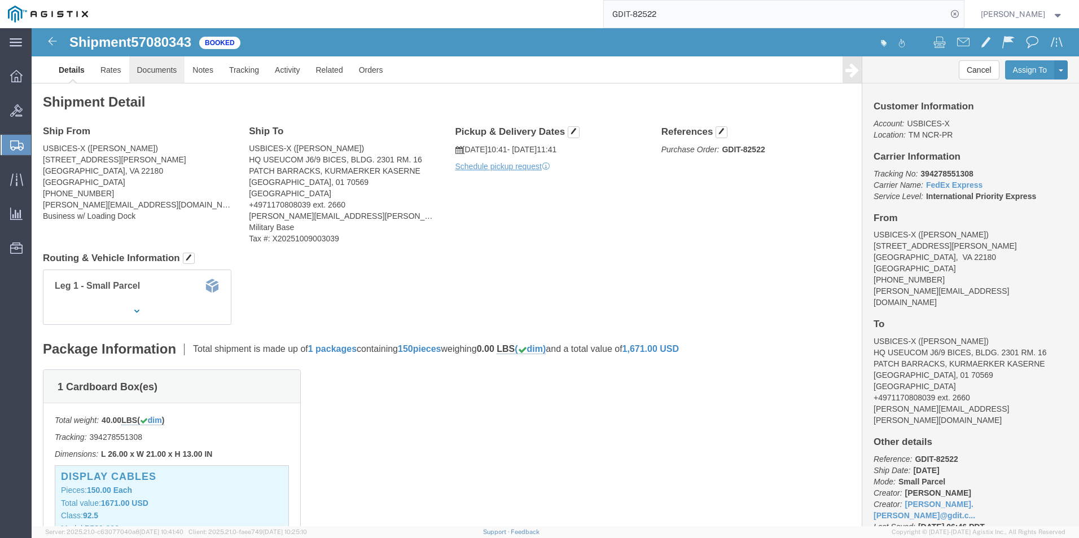
click link "Documents"
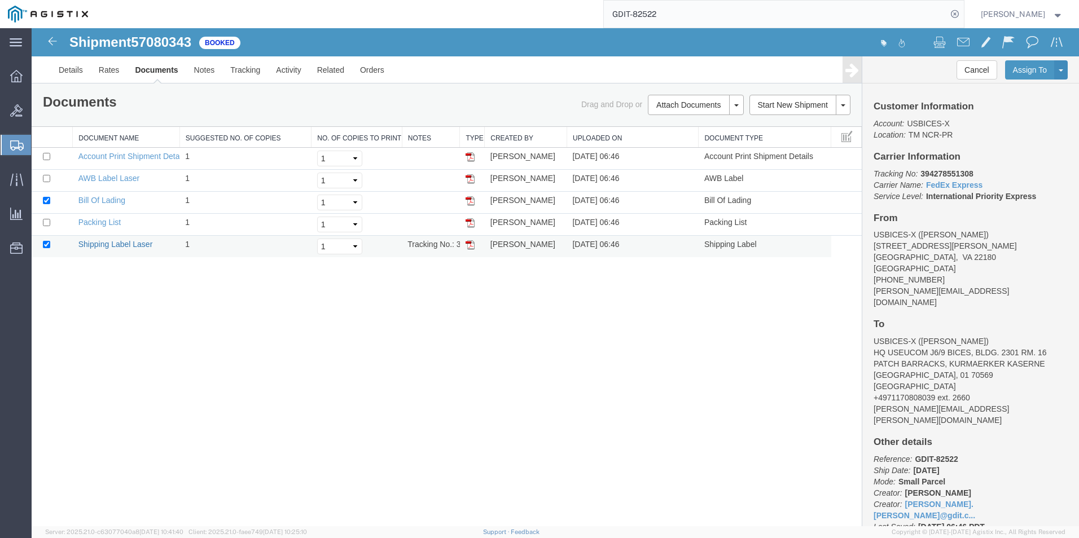
click at [108, 244] on link "Shipping Label Laser" at bounding box center [115, 244] width 74 height 9
click at [98, 222] on link "Packing List" at bounding box center [99, 222] width 42 height 9
click at [96, 200] on link "Bill Of Lading" at bounding box center [101, 200] width 47 height 9
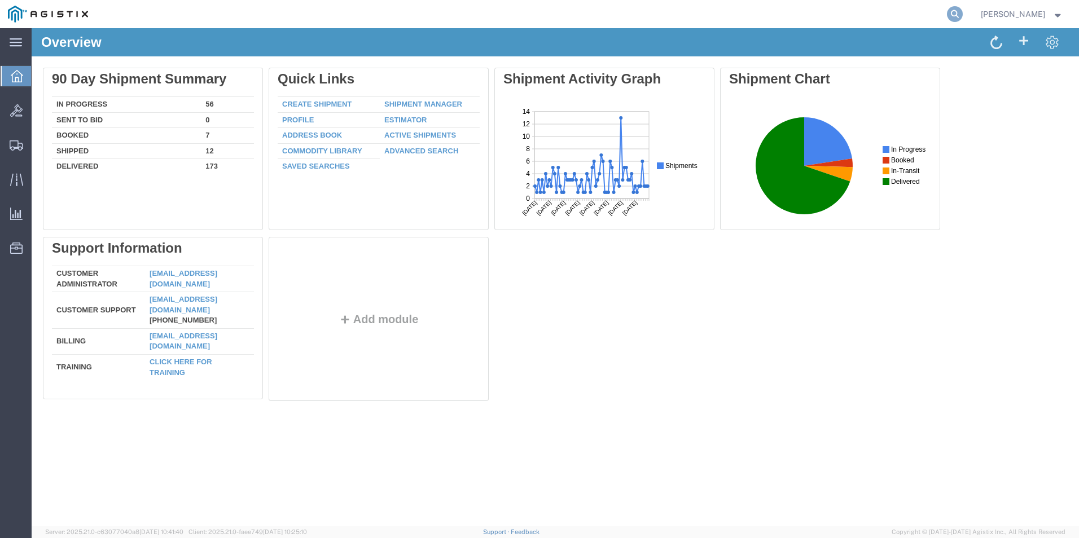
click at [959, 10] on icon at bounding box center [955, 14] width 16 height 16
click at [860, 12] on input "search" at bounding box center [775, 14] width 343 height 27
type input "GDIT-71370"
click at [951, 11] on icon at bounding box center [955, 14] width 16 height 16
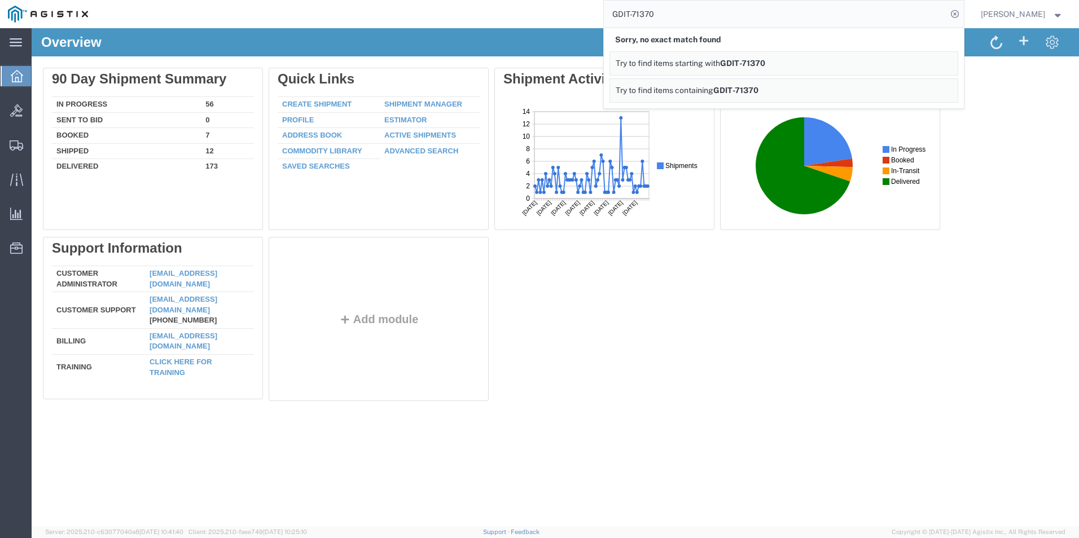
click at [951, 11] on icon at bounding box center [955, 14] width 16 height 16
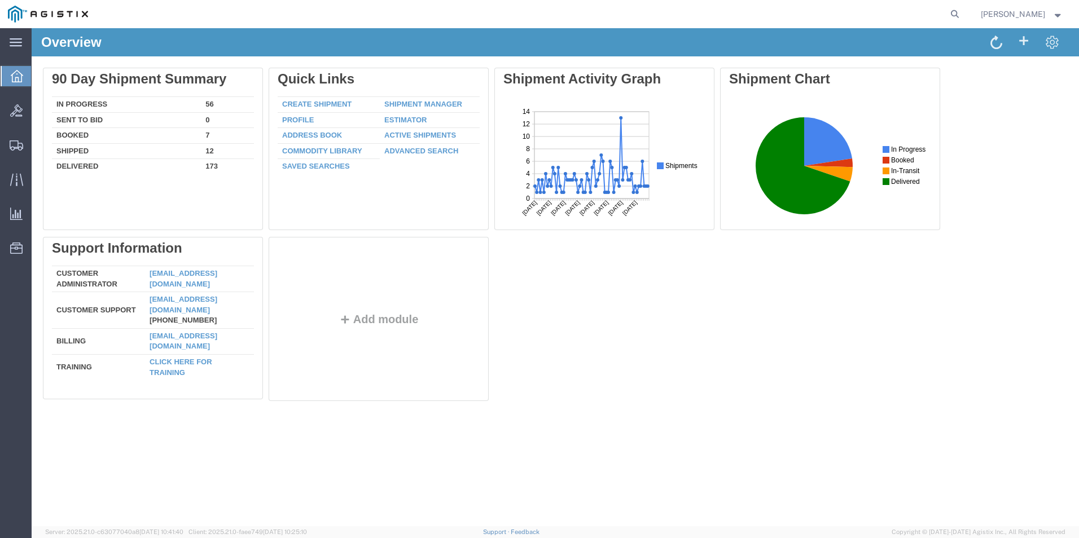
click at [951, 11] on icon at bounding box center [955, 14] width 16 height 16
click at [685, 14] on input "search" at bounding box center [775, 14] width 343 height 27
click at [952, 12] on icon at bounding box center [955, 14] width 16 height 16
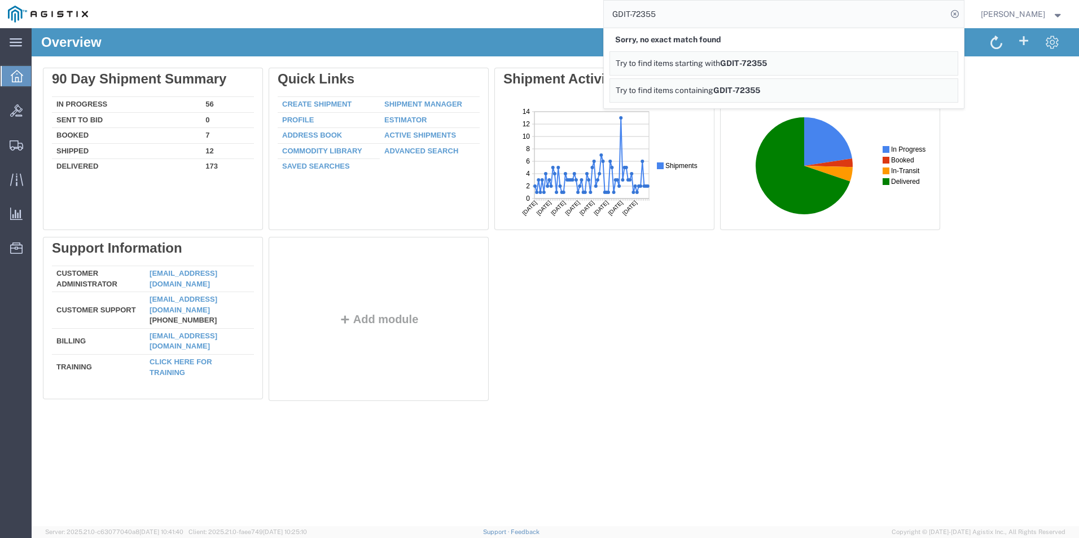
click at [784, 344] on div "Delete 90 Day Shipment Summary In Progress 56 Sent To Bid 0 Booked 7 Shipped 12…" at bounding box center [555, 237] width 1025 height 339
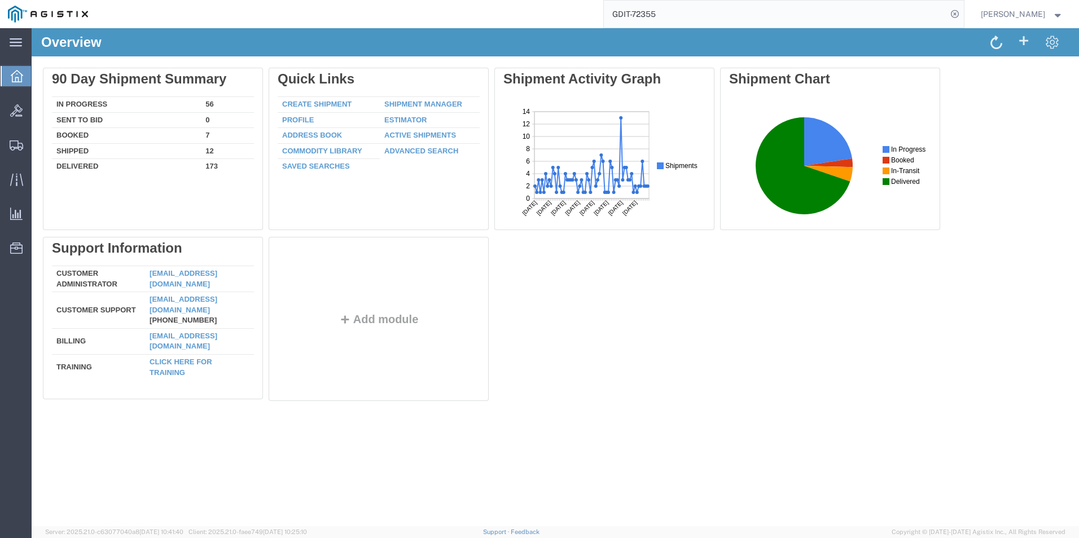
click at [668, 14] on input "GDIT-72355" at bounding box center [775, 14] width 343 height 27
click at [674, 15] on input "GDIT-72355" at bounding box center [775, 14] width 343 height 27
type input "GDIT-"
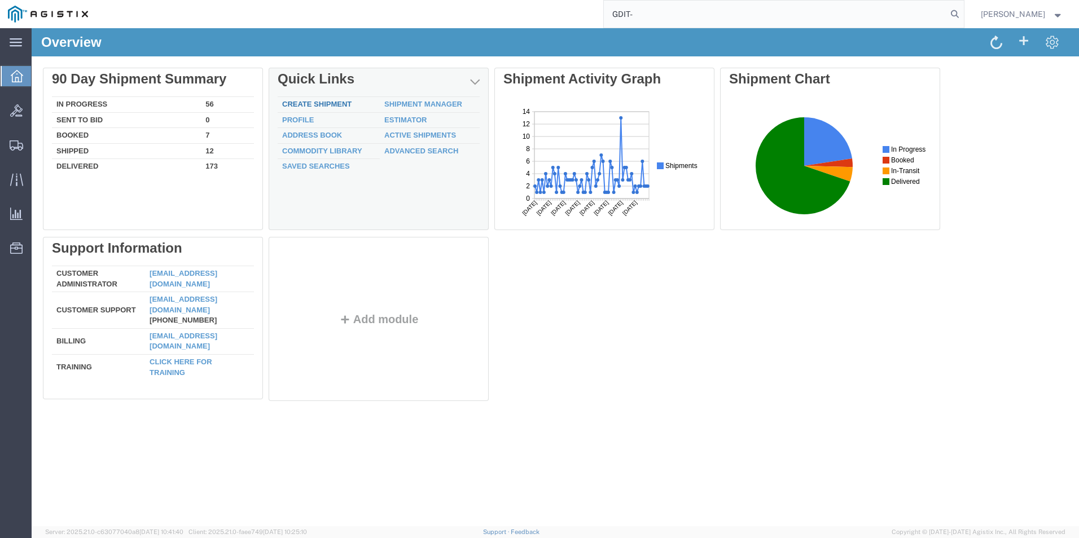
click at [324, 103] on div "Delete 90 Day Shipment Summary In Progress 56 Sent To Bid 0 Booked 7 Shipped 12…" at bounding box center [555, 237] width 1025 height 339
click at [318, 103] on link "Create Shipment" at bounding box center [316, 104] width 69 height 8
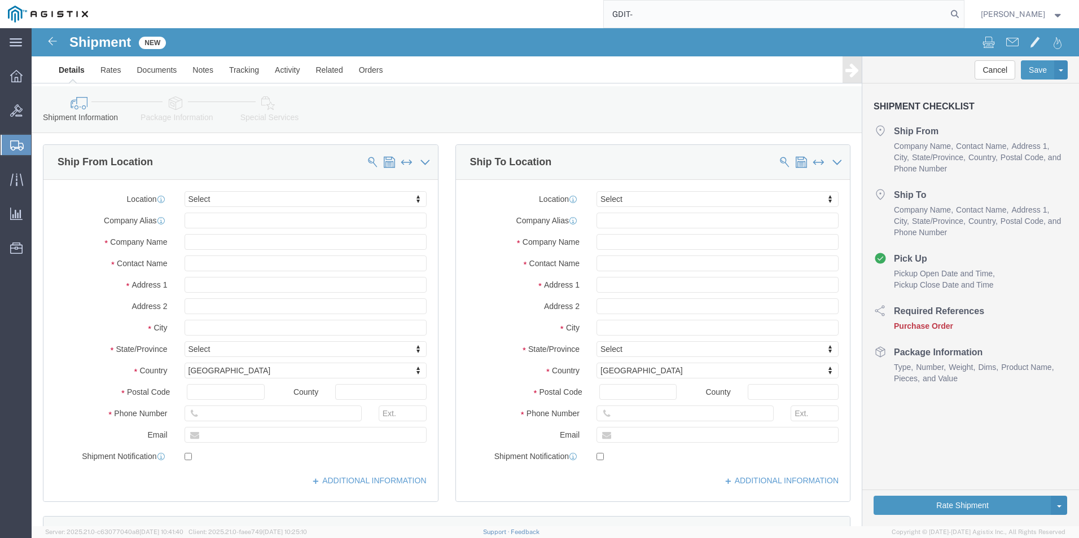
select select
type input "GDIT-"
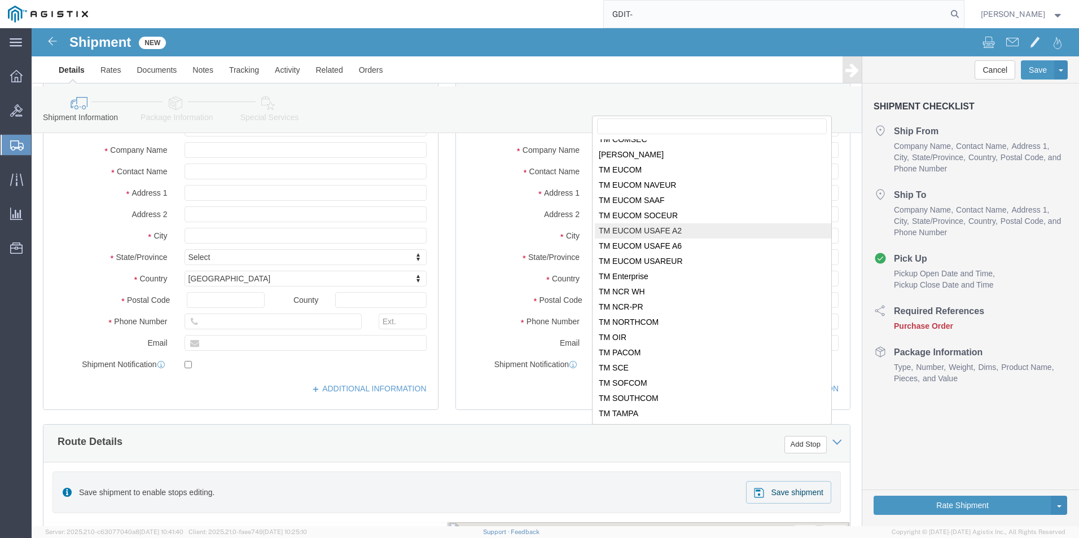
scroll to position [169, 0]
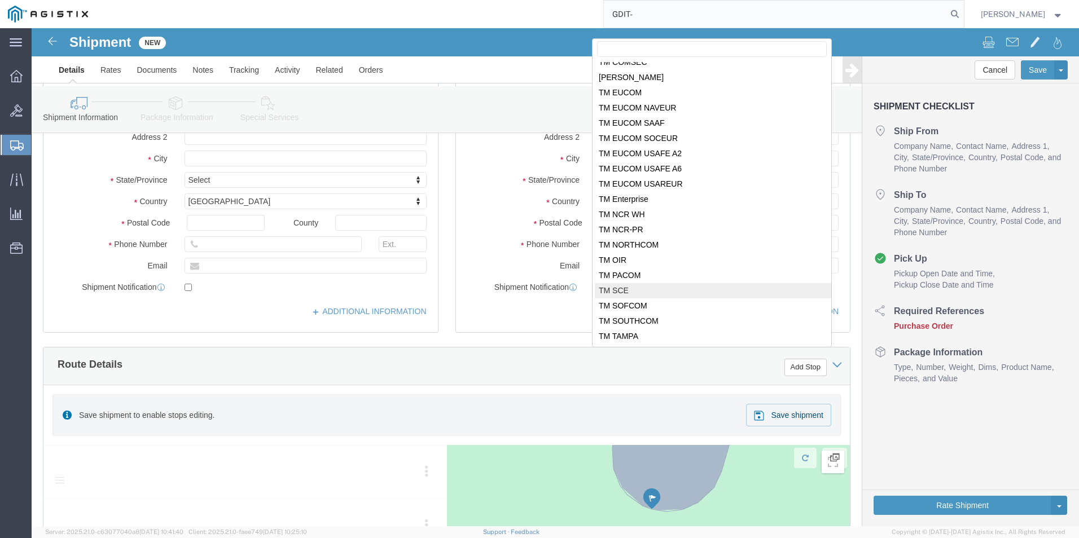
select select "34240"
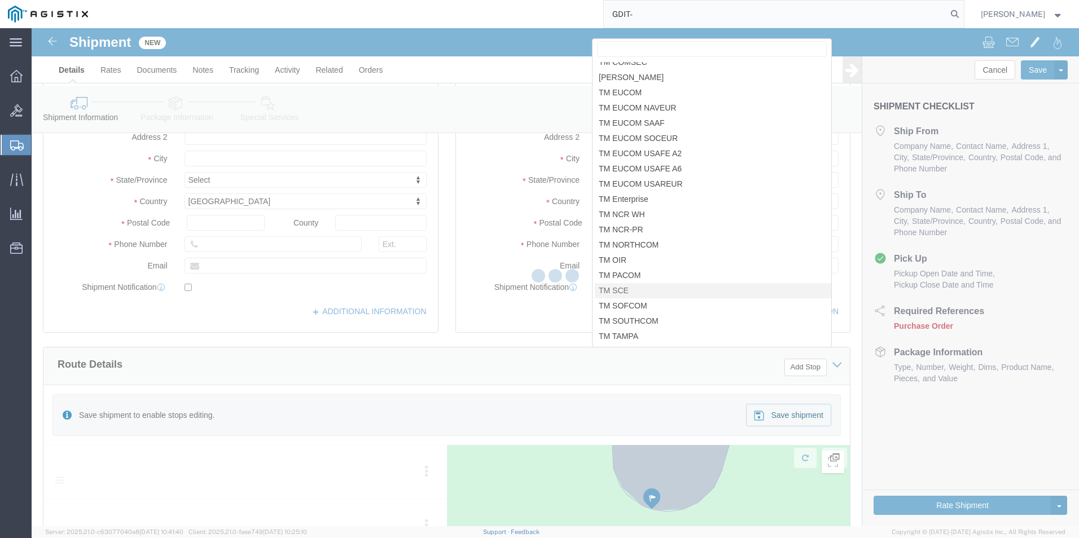
scroll to position [0, 0]
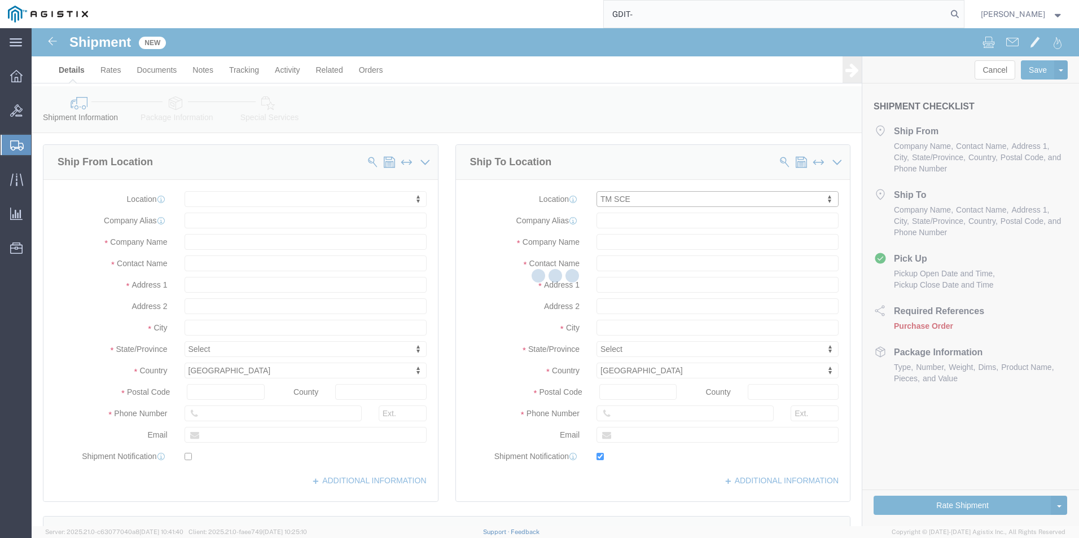
type input "USBICES-X"
type input "[PERSON_NAME]"
type input "RAF Molesworth"
type input "Bldg. 84"
type input "Huntingdon"
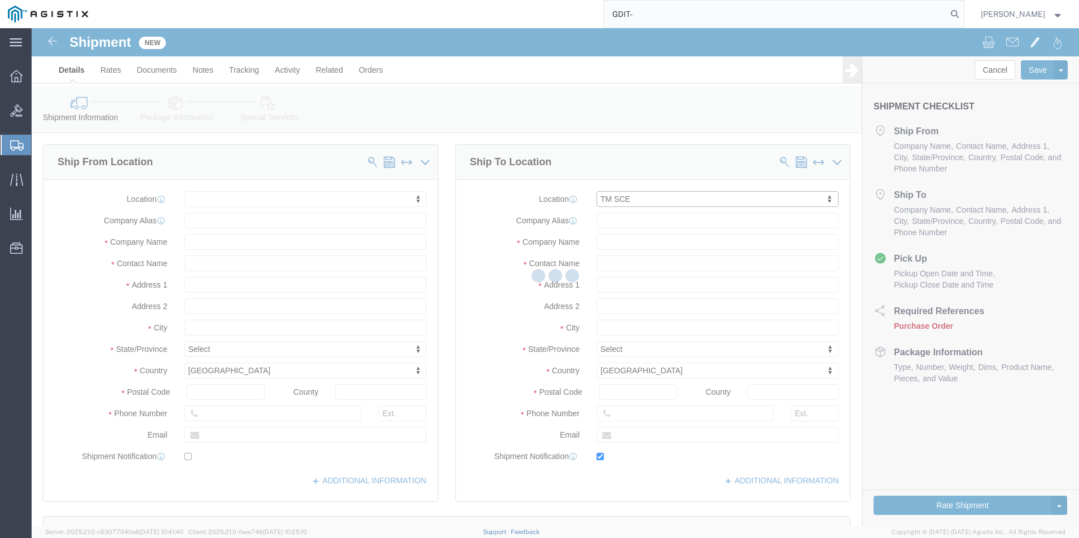
select select "GB"
type input "PE28 5AG"
type input "[PHONE_NUMBER]"
type input "[PERSON_NAME][EMAIL_ADDRESS][PERSON_NAME][DOMAIN_NAME]"
checkbox input "true"
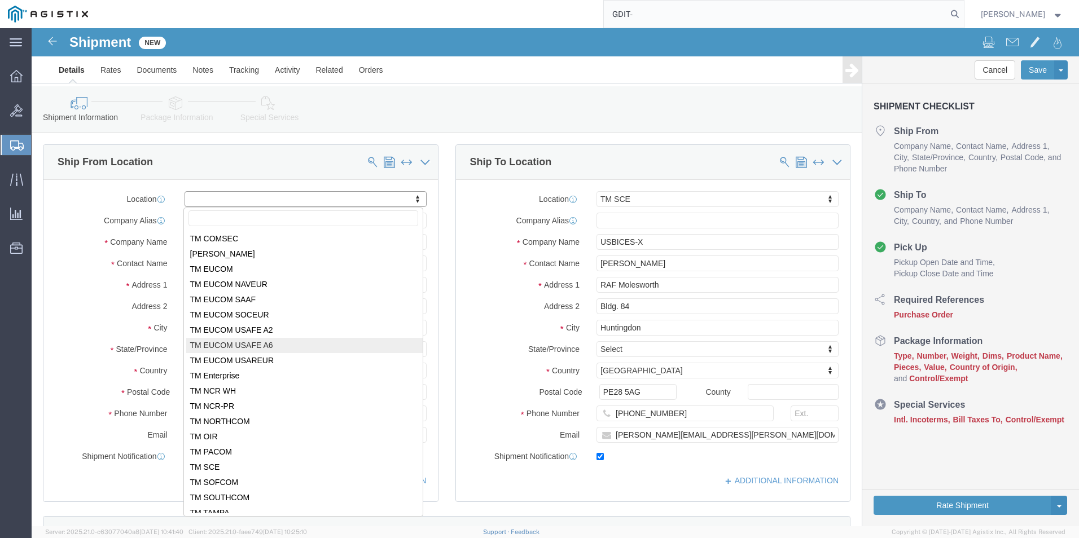
scroll to position [114, 0]
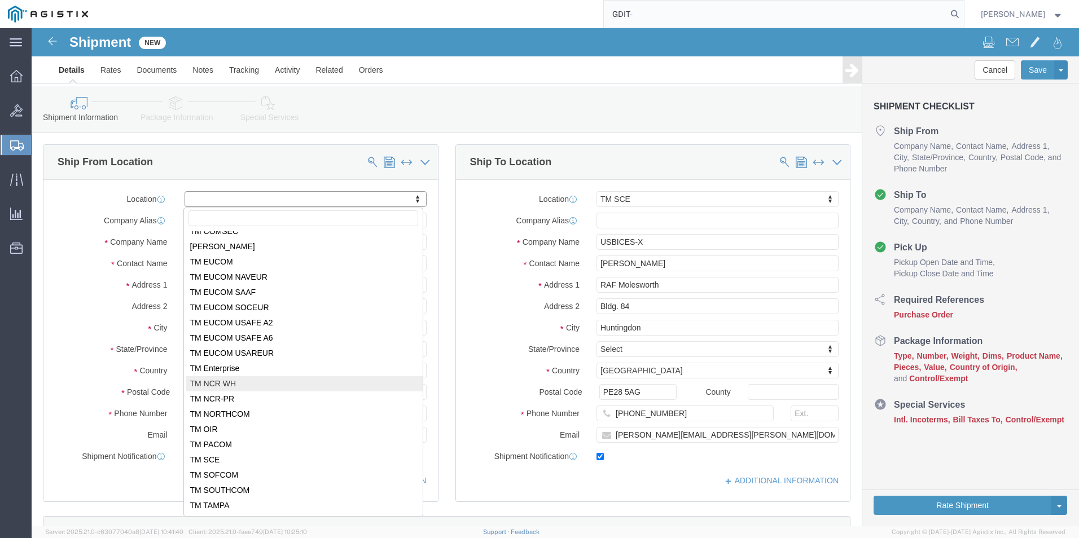
select select "69651"
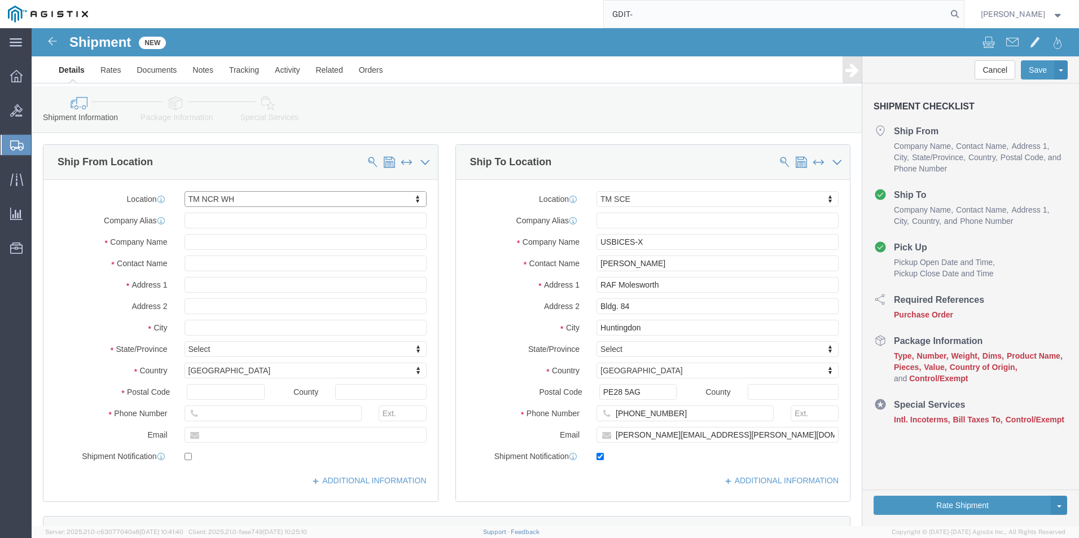
type input "USBICES-X"
type input "[STREET_ADDRESS][PERSON_NAME]"
type input "[GEOGRAPHIC_DATA]"
type input "22180"
select select "VA"
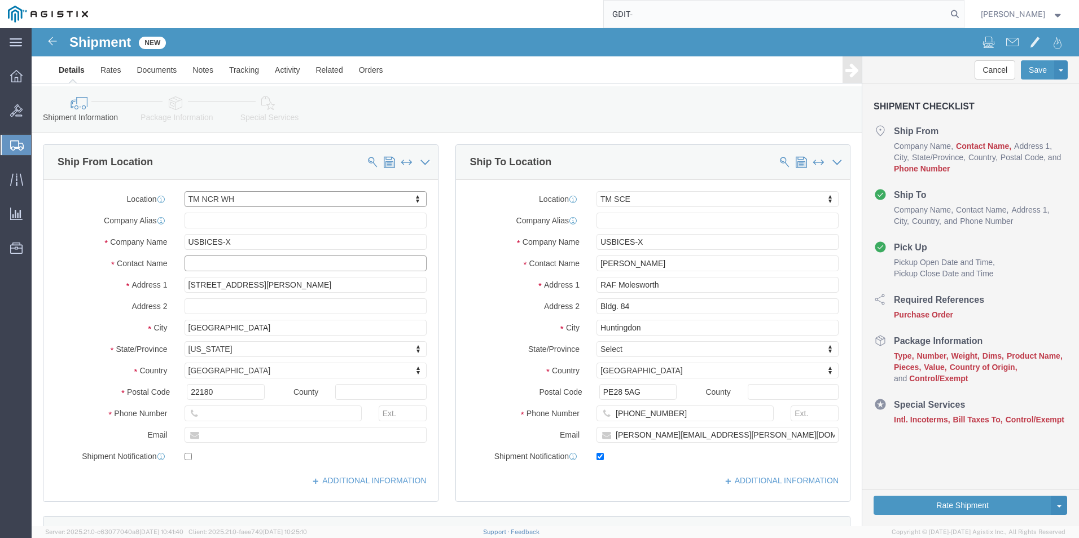
click input "text"
type input "m"
type input "[PERSON_NAME]"
click input "text"
type input "[PHONE_NUMBER]"
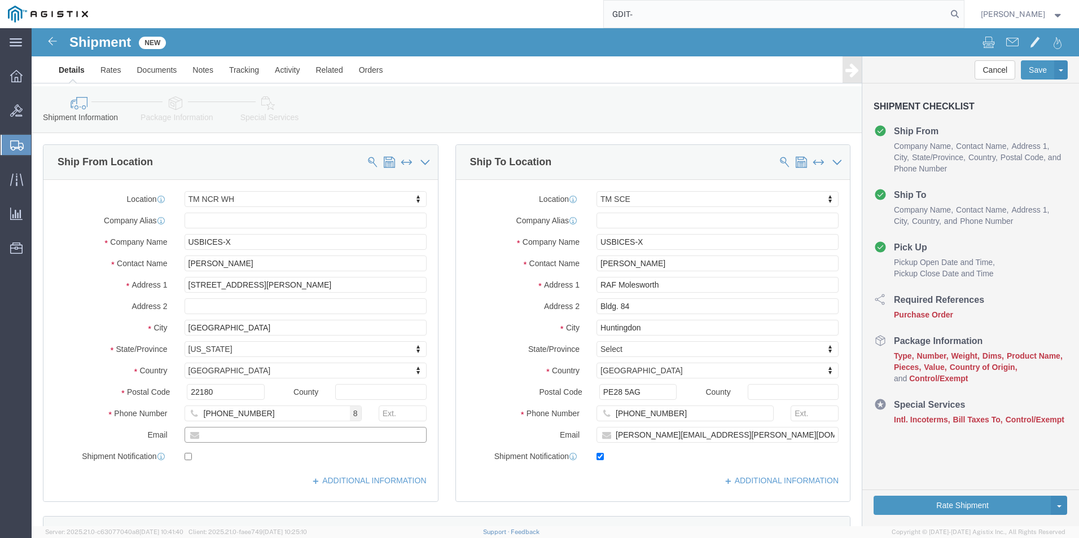
click input "text"
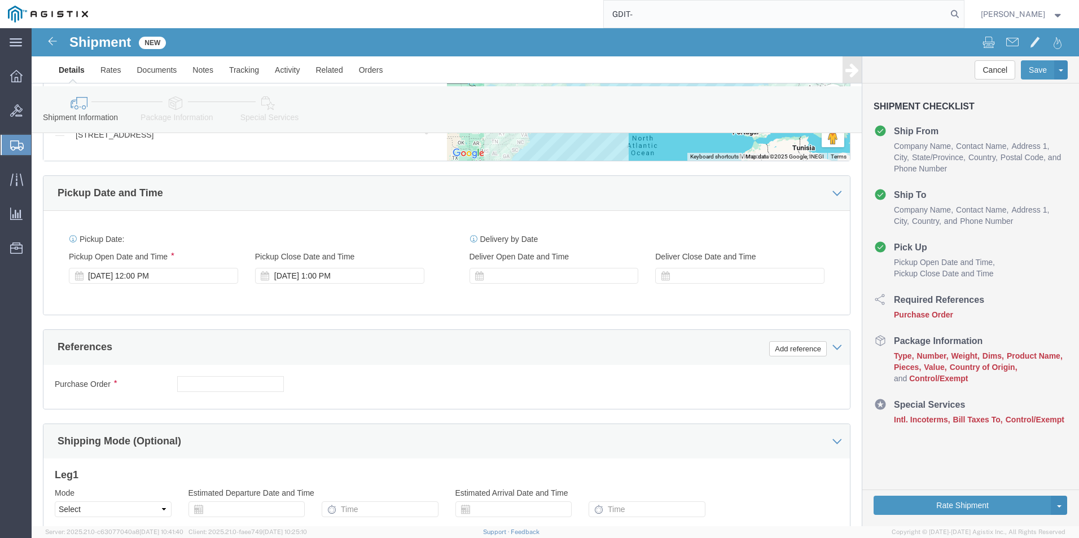
scroll to position [621, 0]
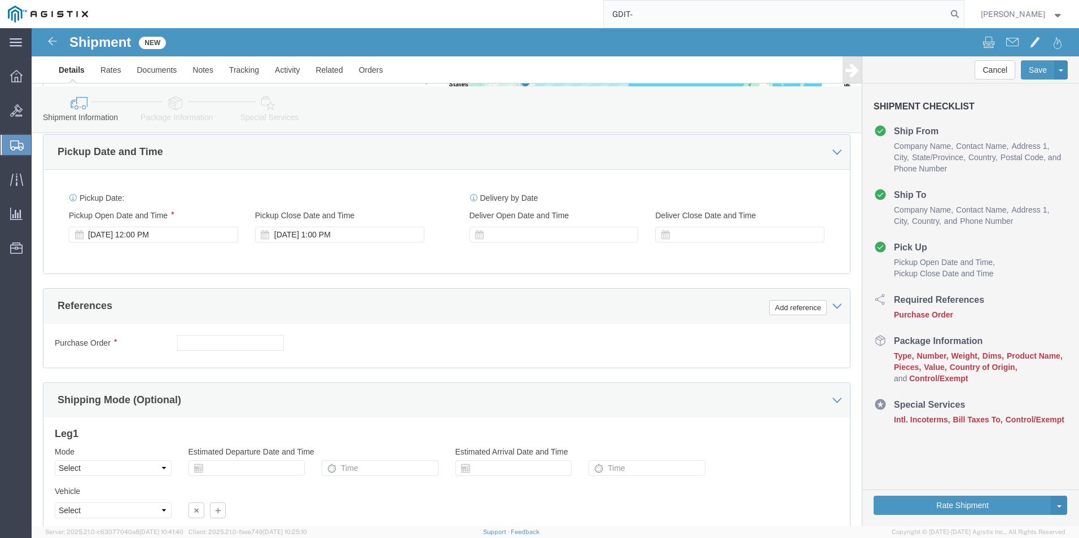
type input "[PERSON_NAME][EMAIL_ADDRESS][DOMAIN_NAME]"
checkbox input "true"
click input "text"
type input "g"
type input "GDIT-71370"
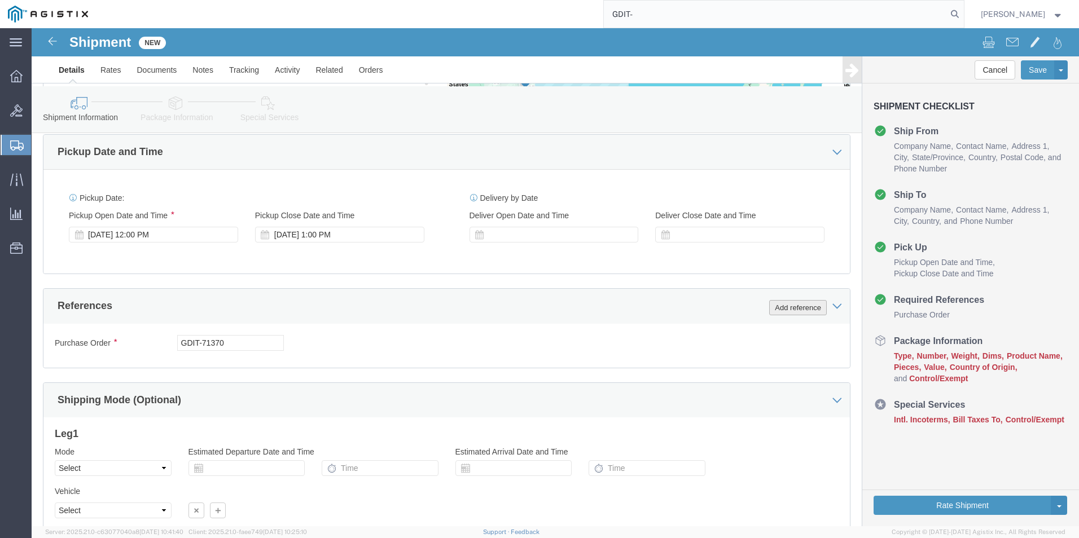
click button "Add reference"
click select "Select Account Type Activity ID Airline Appointment Number ASN Batch Request # …"
select select "PURCHORD"
click select "Select Account Type Activity ID Airline Appointment Number ASN Batch Request # …"
click input "text"
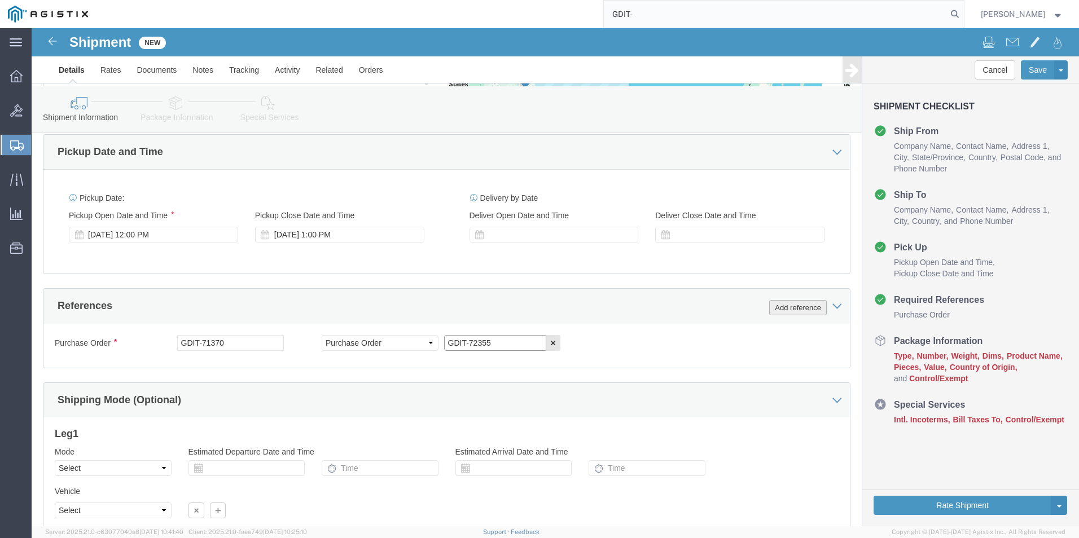
type input "GDIT-72355"
click button "Add reference"
click select "Select Account Type Activity ID Airline Appointment Number ASN Batch Request # …"
select select "PURCHORD"
click select "Select Account Type Activity ID Airline Appointment Number ASN Batch Request # …"
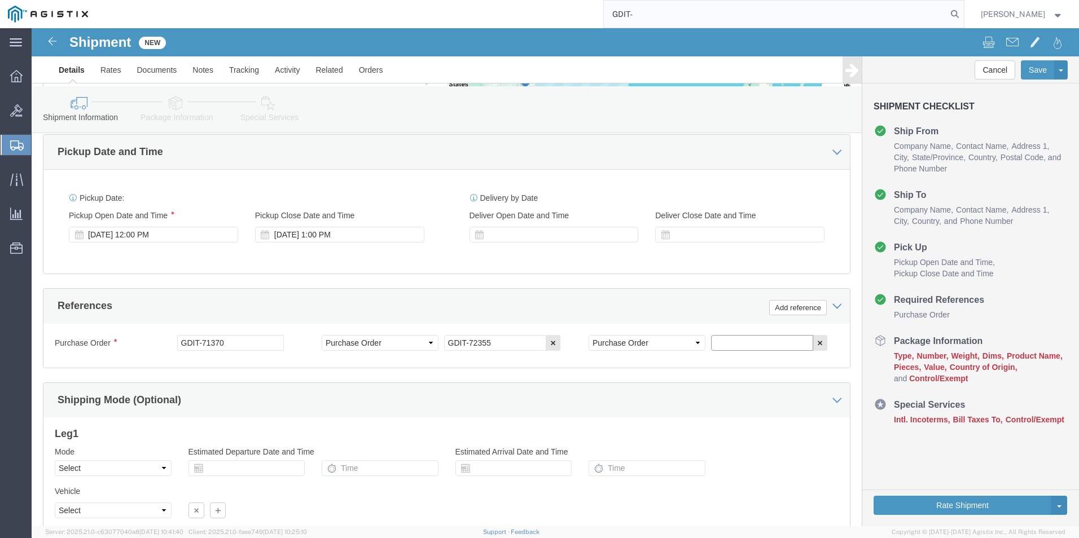
click input "text"
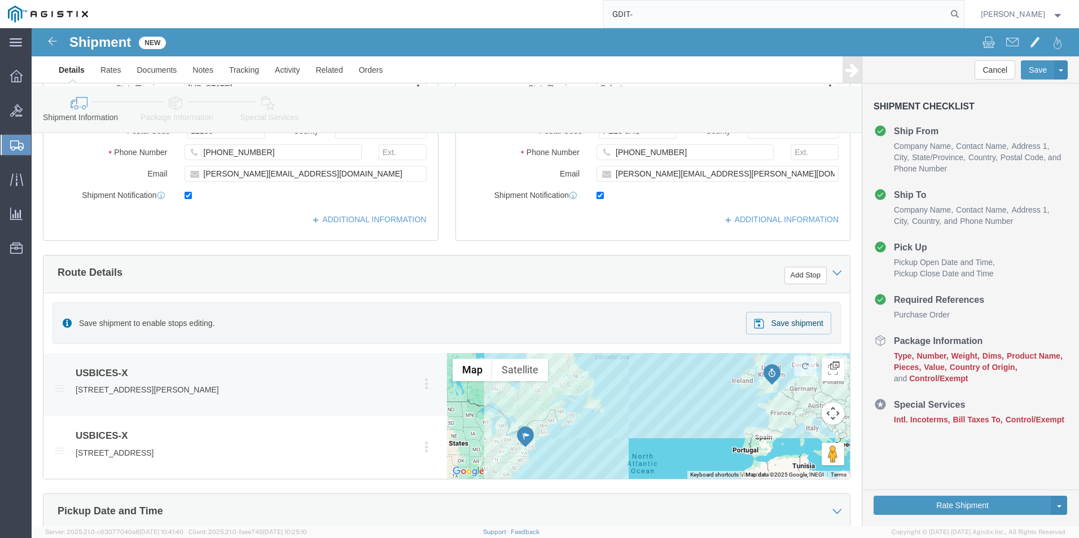
scroll to position [0, 0]
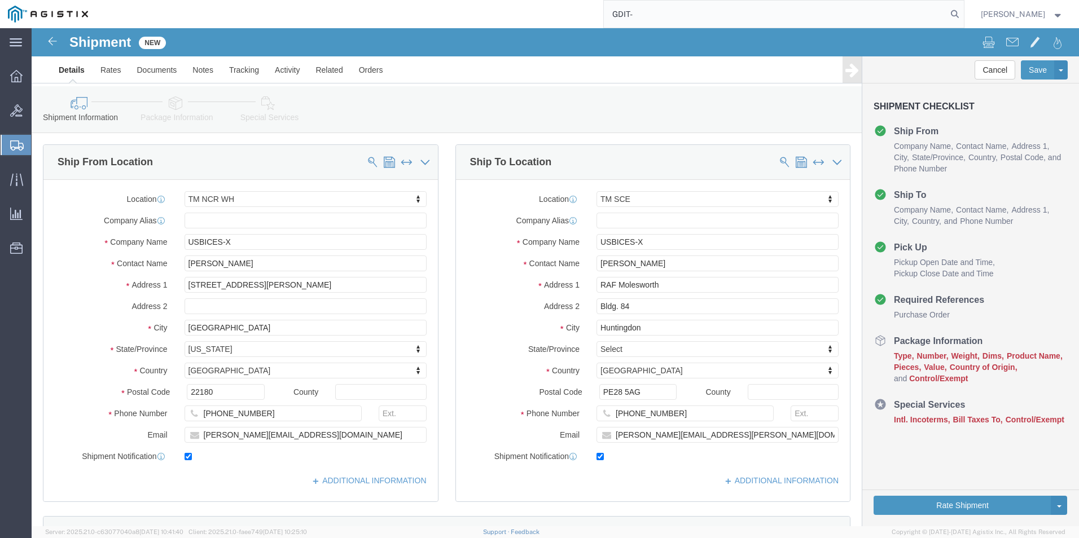
type input "GDIT-82458"
click icon
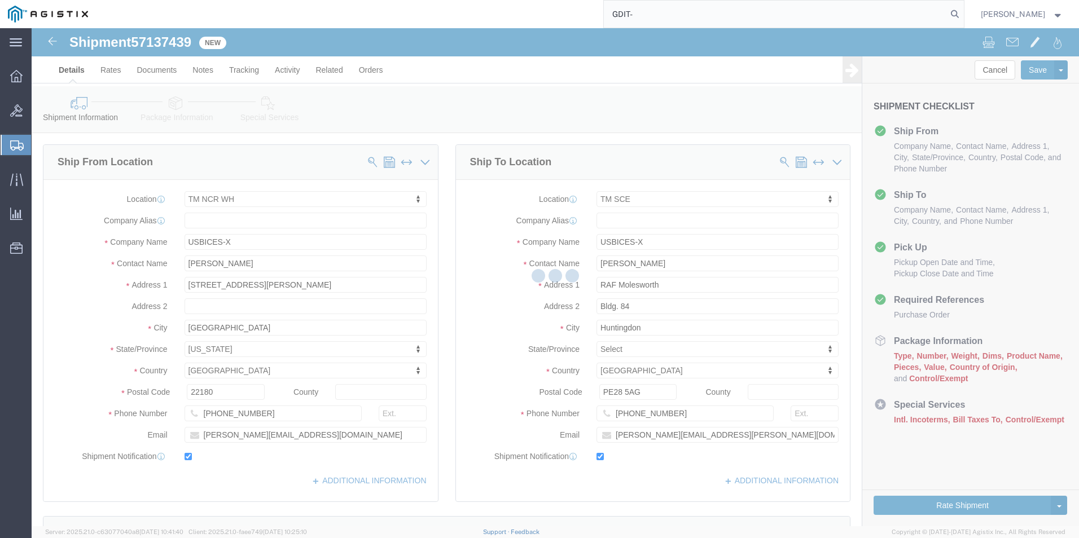
select select "69651"
select select "34240"
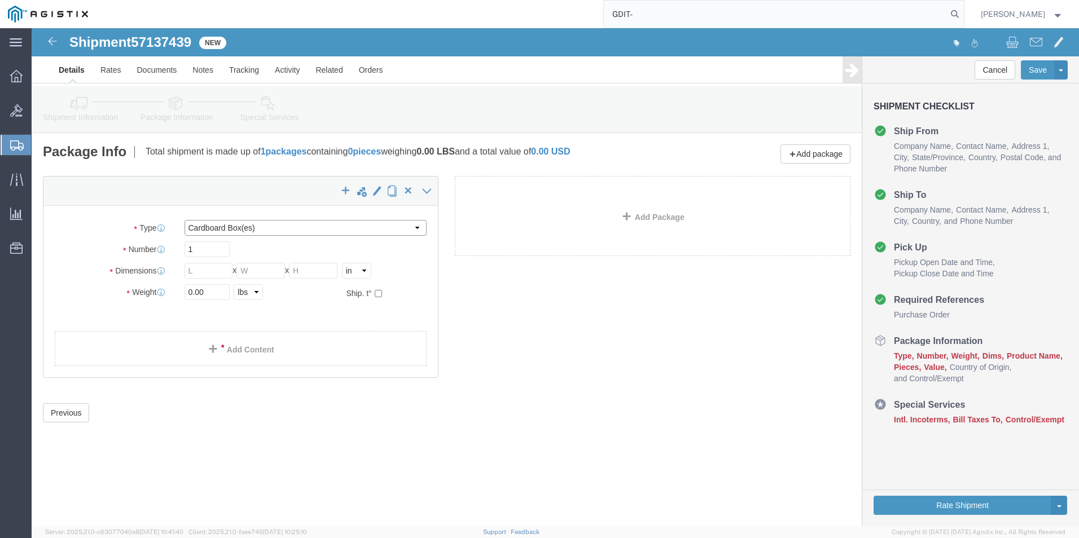
click select "Select Bale(s) Basket(s) Bolt(s) Bottle(s) Buckets Bulk Bundle(s) Can(s) Cardbo…"
select select "PSNS"
click select "Select Bale(s) Basket(s) Bolt(s) Bottle(s) Buckets Bulk Bundle(s) Can(s) Cardbo…"
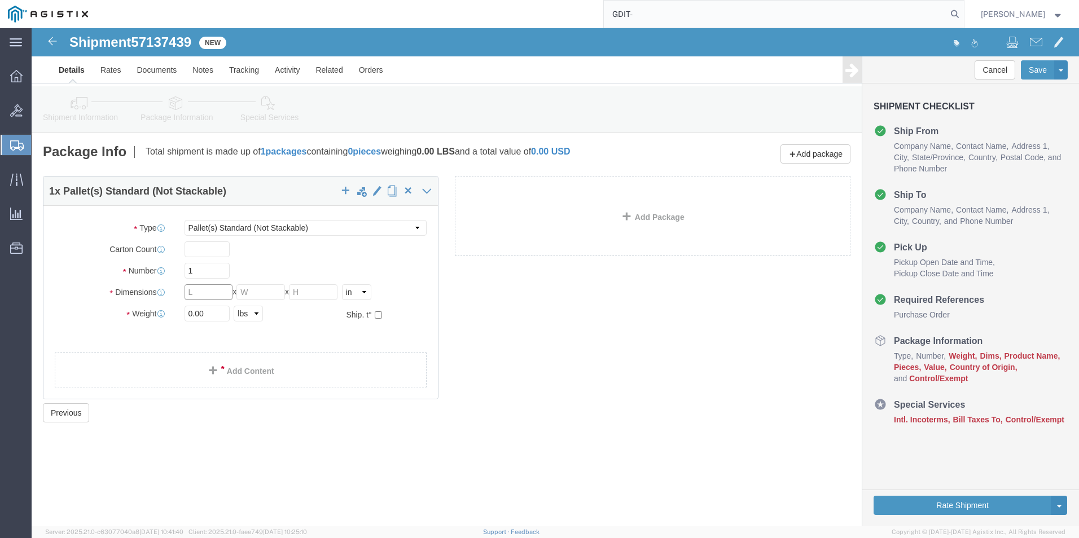
click input "text"
type input "30"
click input "text"
type input "47"
click input "text"
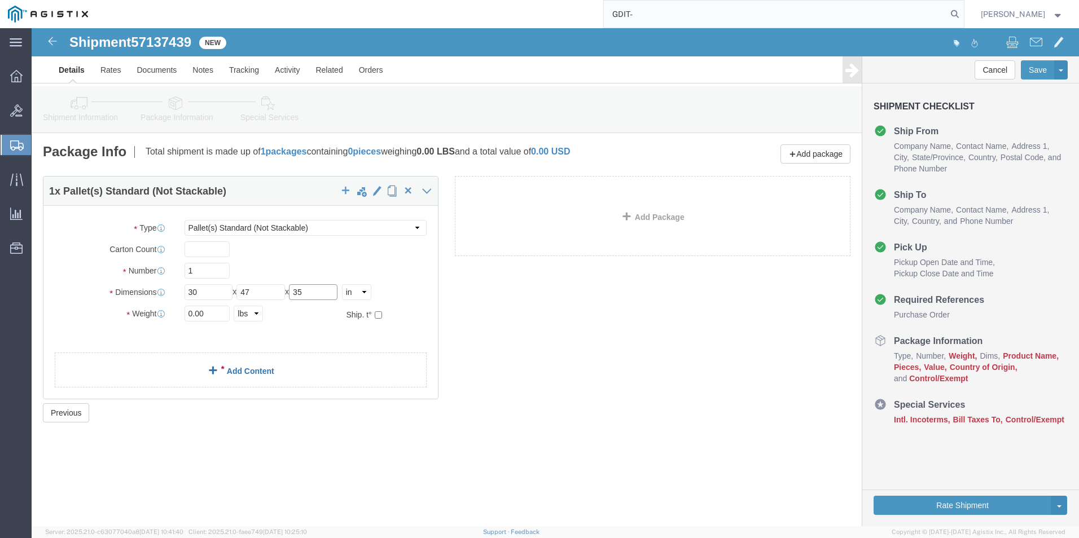
type input "35"
click div "1 x Pallet(s) Standard (Not Stackable) Package Type Select Bale(s) Basket(s) Bo…"
click link "Add Content"
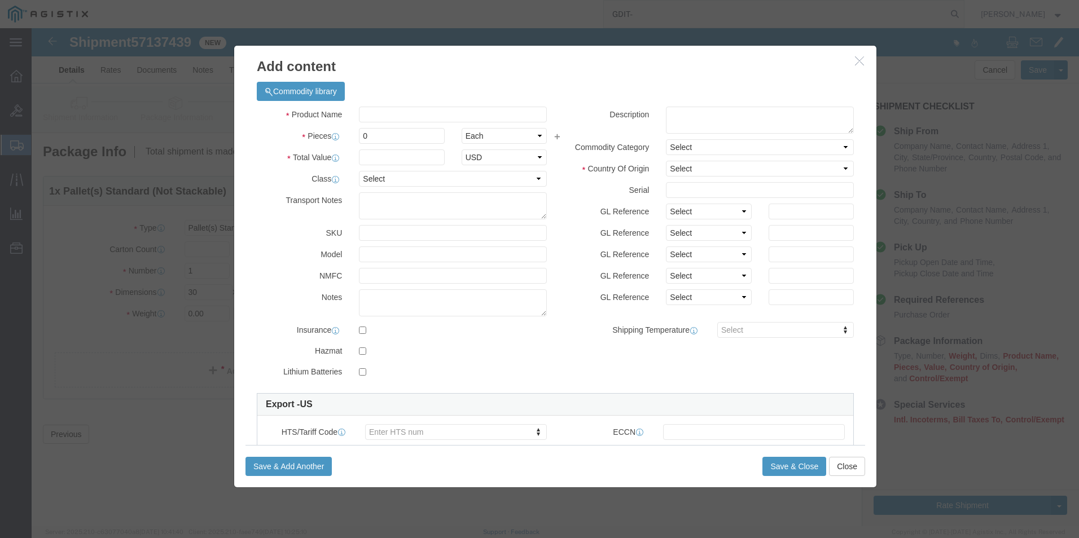
click icon "button"
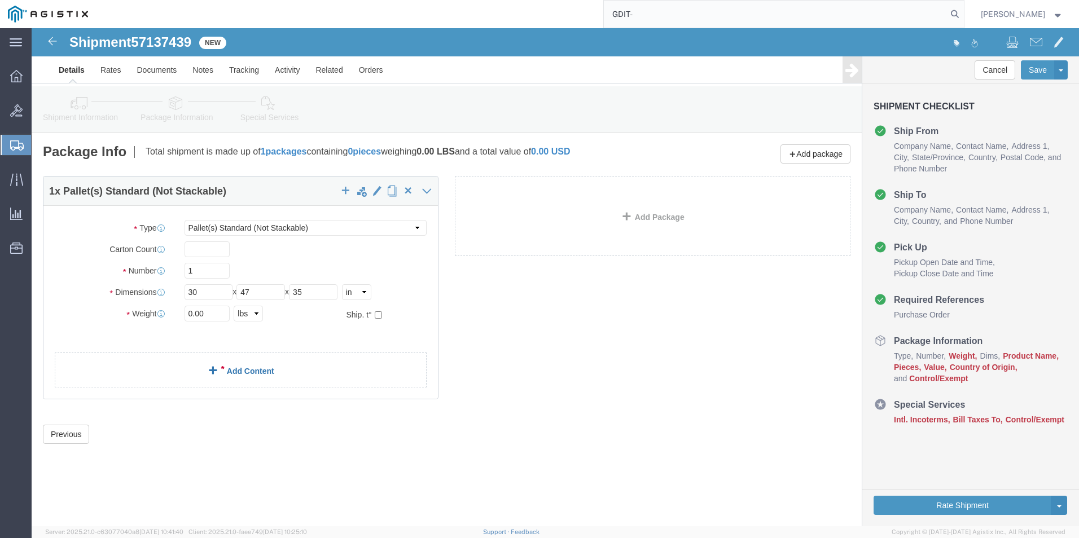
click link "Add Content"
